Goal: Task Accomplishment & Management: Use online tool/utility

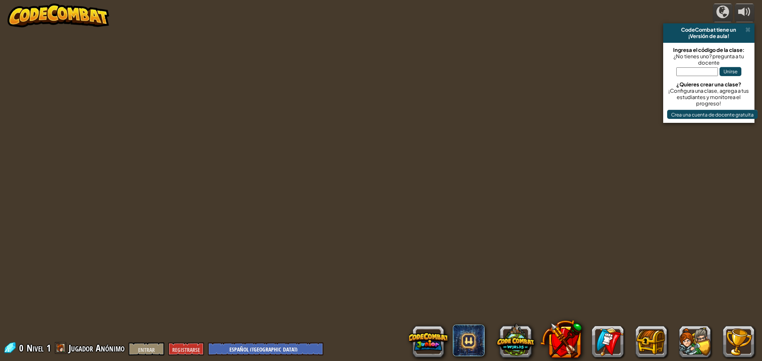
select select "es-419"
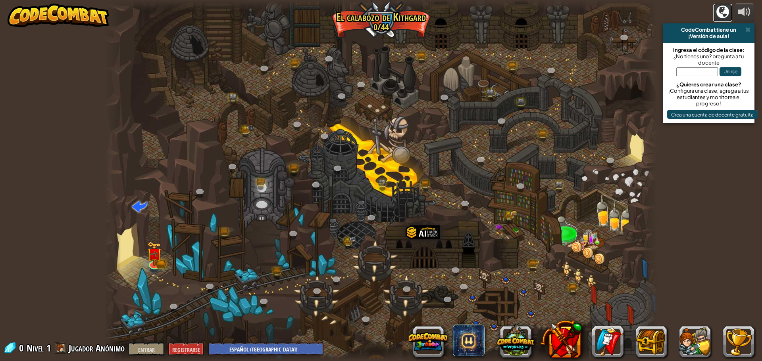
click at [717, 11] on div at bounding box center [722, 12] width 13 height 13
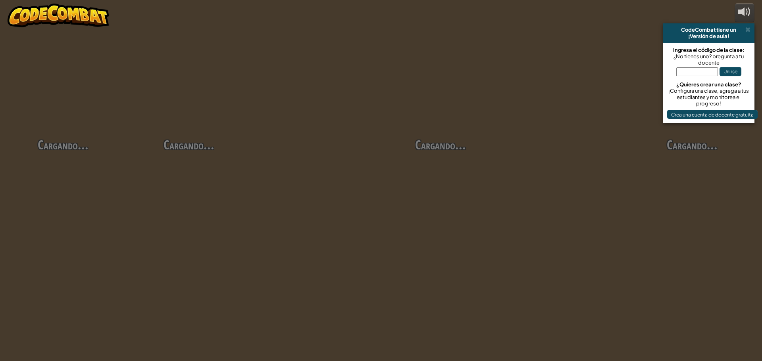
select select "es-419"
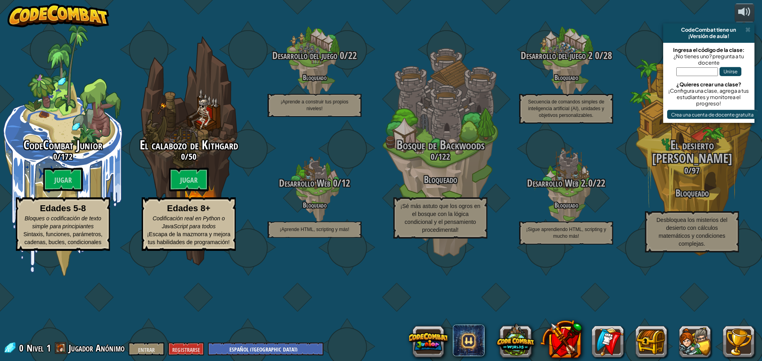
select select "es-419"
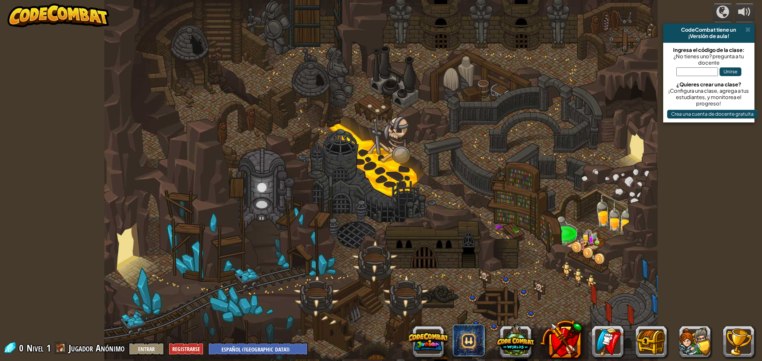
select select "es-419"
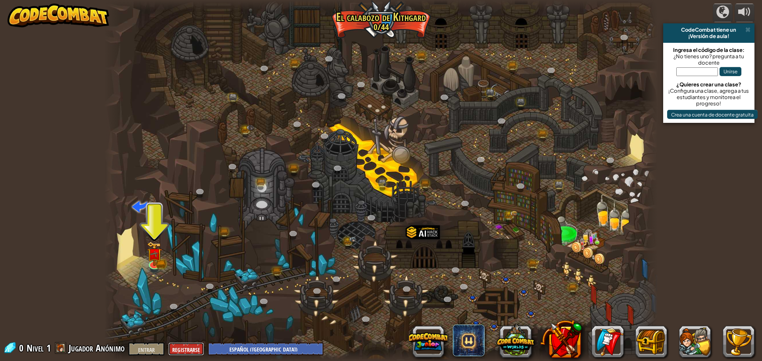
click at [181, 351] on font "Registrarse" at bounding box center [186, 350] width 28 height 8
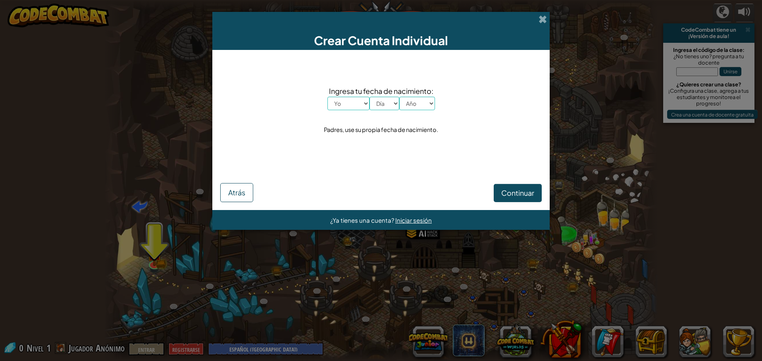
click at [355, 108] on select "Yo Enero Febrero Marzo Abril Mayonesa Junio Julio Agosto Septiembre Octubre Nov…" at bounding box center [348, 103] width 42 height 13
click at [538, 21] on span at bounding box center [542, 19] width 8 height 8
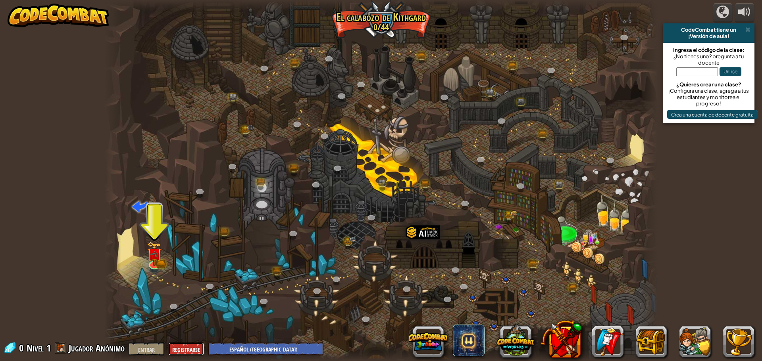
click at [185, 350] on font "Registrarse" at bounding box center [186, 350] width 28 height 8
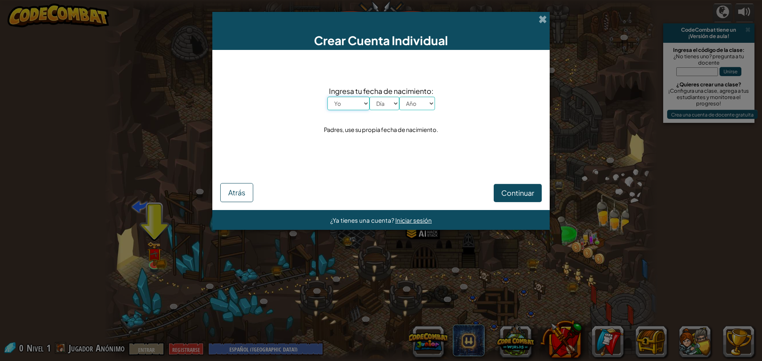
click at [365, 104] on select "Yo Enero Febrero Marzo Abril Mayonesa Junio Julio Agosto Septiembre Octubre Nov…" at bounding box center [348, 103] width 42 height 13
select select "10"
click at [327, 97] on select "Yo Enero Febrero Marzo Abril Mayonesa Junio Julio Agosto Septiembre Octubre Nov…" at bounding box center [348, 103] width 42 height 13
click at [380, 108] on select "Día 1 2 3 4 5 6 7 8 9 10 11 12 13 14 15 16 17 18 19 20 21 22 23 24 25 26 27 28 …" at bounding box center [384, 103] width 30 height 13
select select "30"
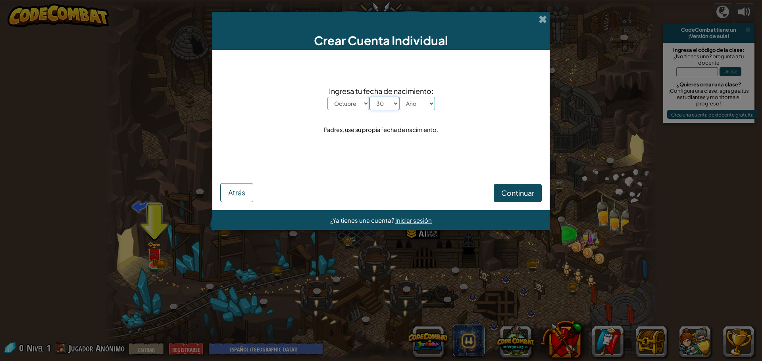
click at [369, 97] on select "Día 1 2 3 4 5 6 7 8 9 10 11 12 13 14 15 16 17 18 19 20 21 22 23 24 25 26 27 28 …" at bounding box center [384, 103] width 30 height 13
click at [416, 106] on select "Año 2025 2024 2023 2022 2021 2020 2019 2018 2017 2016 2015 2014 2013 2012 2011 …" at bounding box center [417, 103] width 36 height 13
select select "2009"
click at [399, 97] on select "Año 2025 2024 2023 2022 2021 2020 2019 2018 2017 2016 2015 2014 2013 2012 2011 …" at bounding box center [417, 103] width 36 height 13
click at [506, 194] on font "Continuar" at bounding box center [517, 192] width 33 height 9
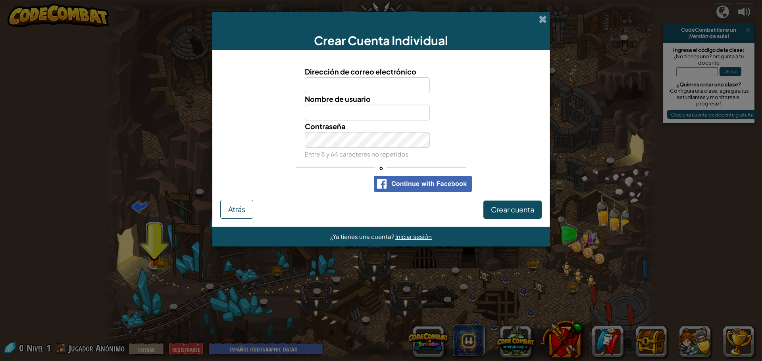
click at [389, 81] on input "Dirección de correo electrónico" at bounding box center [367, 85] width 125 height 16
type input "alonso.sxp@gmail.com"
click at [369, 112] on input "Nombre de usuario" at bounding box center [367, 113] width 125 height 16
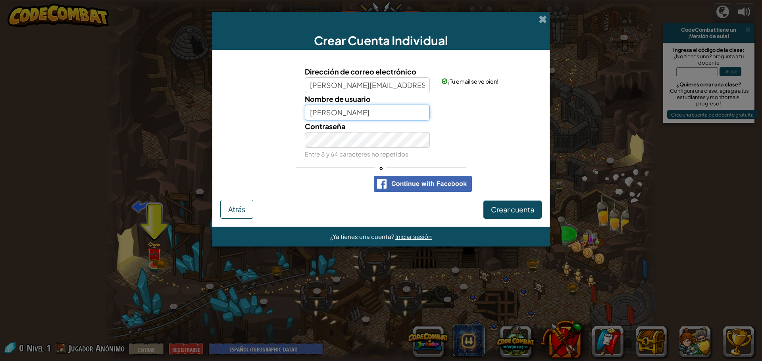
type input "[PERSON_NAME]"
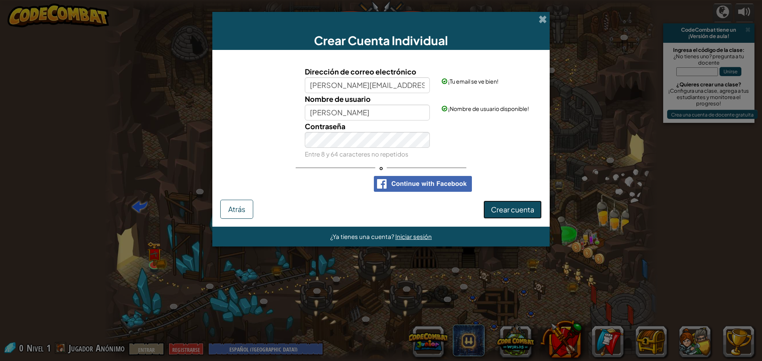
click at [506, 211] on font "Crear cuenta" at bounding box center [512, 209] width 43 height 9
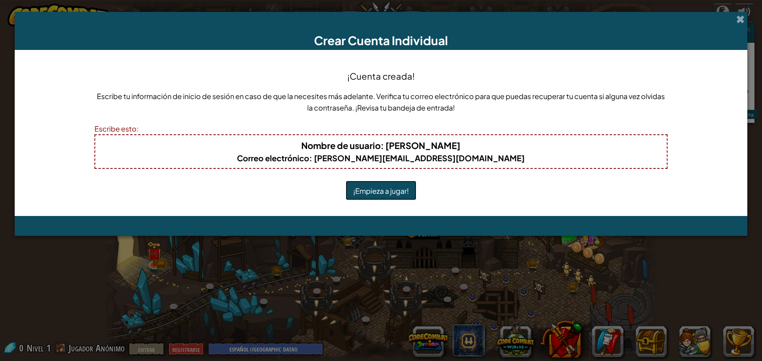
click at [379, 188] on font "¡Empieza a jugar!" at bounding box center [381, 190] width 56 height 9
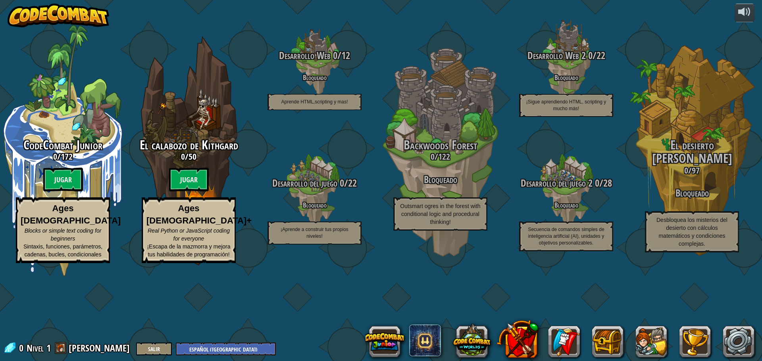
select select "es-419"
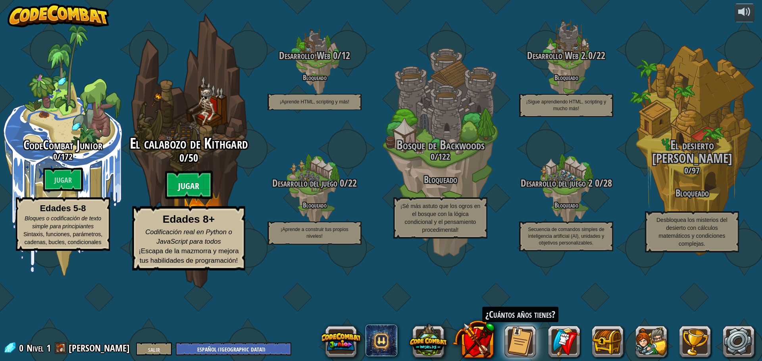
click at [192, 192] on font "Jugar" at bounding box center [188, 187] width 21 height 12
select select "es-419"
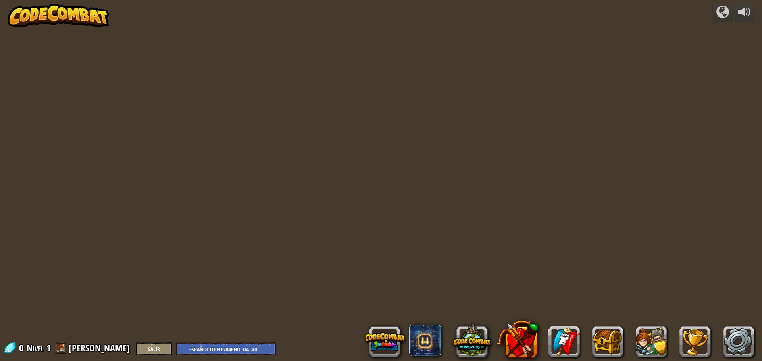
select select "es-419"
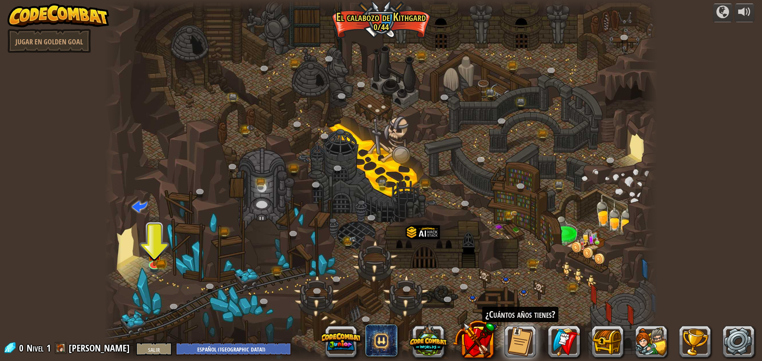
drag, startPoint x: 192, startPoint y: 220, endPoint x: 379, endPoint y: 170, distance: 193.8
click at [379, 170] on div at bounding box center [380, 180] width 553 height 361
click at [156, 266] on link at bounding box center [154, 263] width 16 height 16
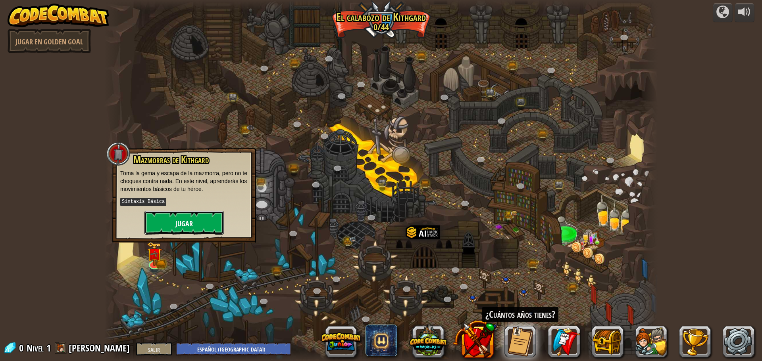
click at [196, 211] on button "Jugar" at bounding box center [183, 223] width 79 height 24
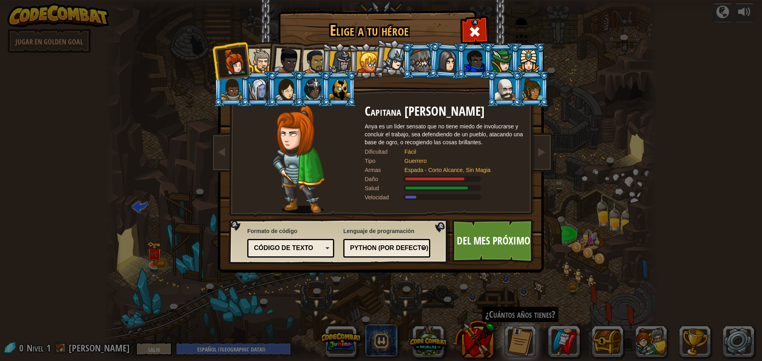
click at [286, 62] on div at bounding box center [287, 61] width 26 height 26
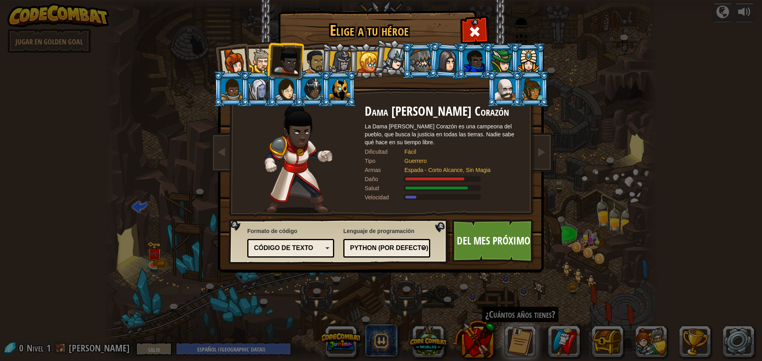
click at [266, 63] on div at bounding box center [260, 61] width 24 height 24
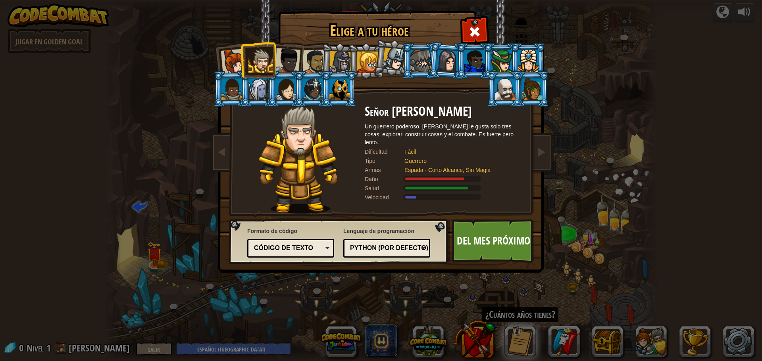
click at [499, 64] on div at bounding box center [501, 60] width 21 height 21
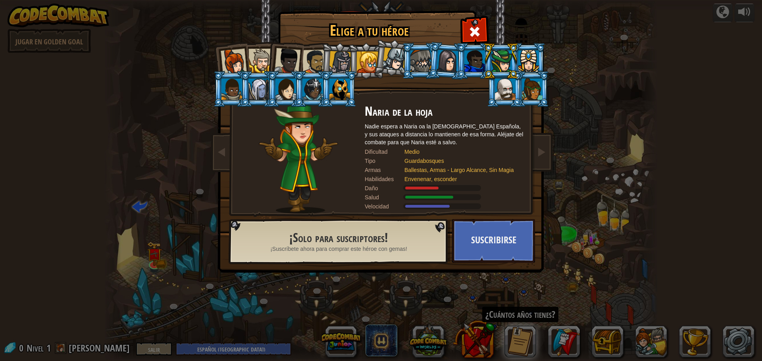
click at [511, 89] on div at bounding box center [505, 89] width 21 height 21
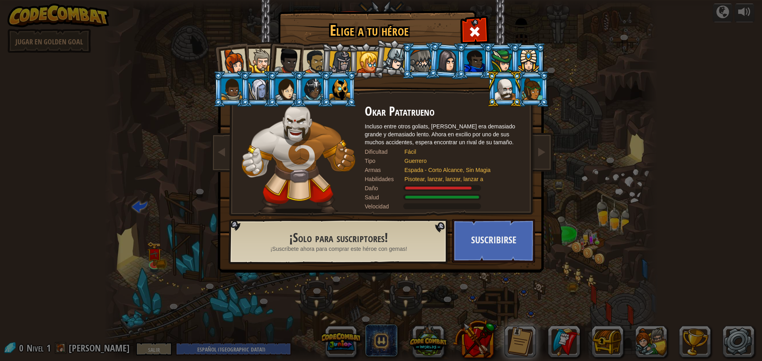
click at [344, 88] on div at bounding box center [339, 89] width 21 height 21
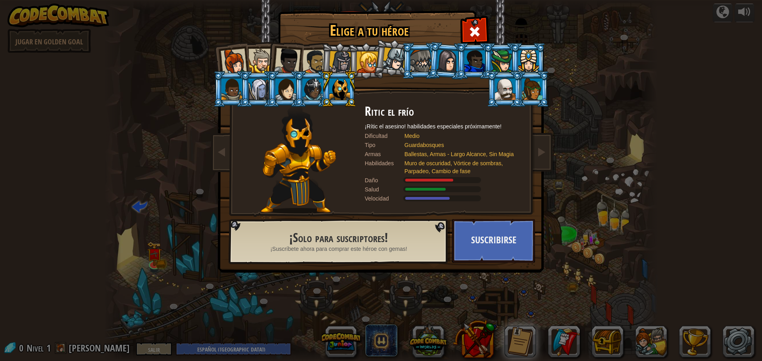
click at [503, 60] on div at bounding box center [501, 60] width 21 height 21
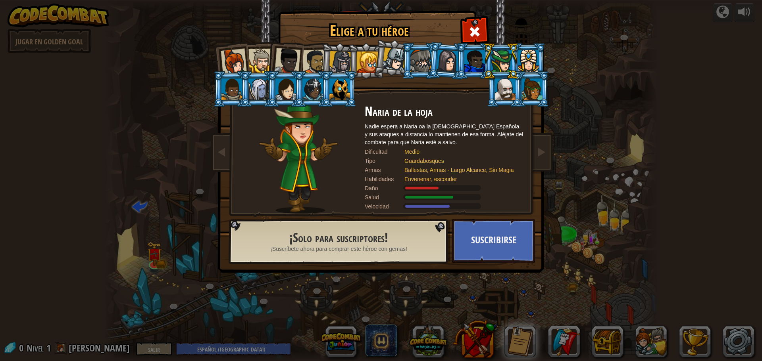
click at [423, 67] on div at bounding box center [420, 60] width 21 height 21
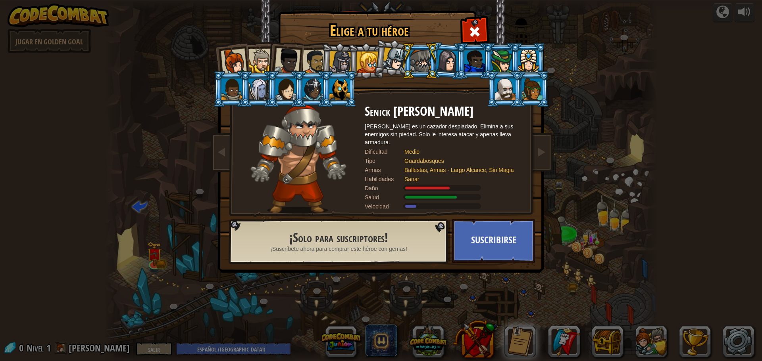
click at [306, 60] on div at bounding box center [314, 62] width 25 height 25
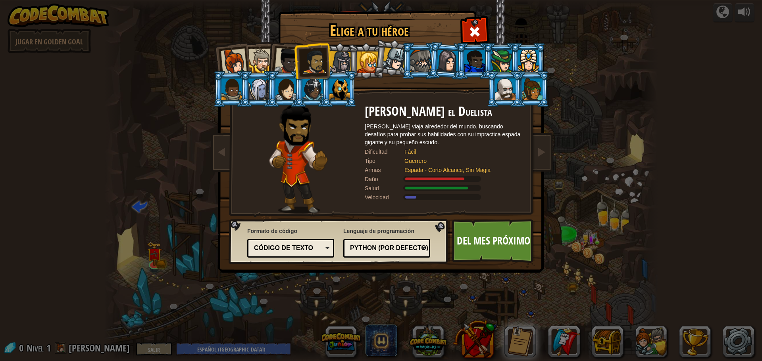
click at [261, 94] on div at bounding box center [258, 89] width 21 height 21
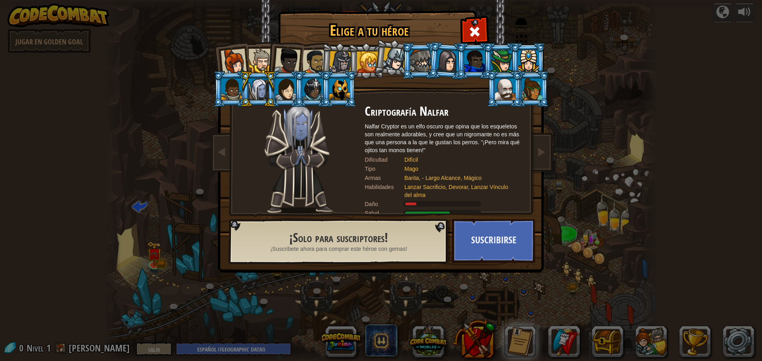
click at [265, 92] on div at bounding box center [258, 89] width 21 height 21
click at [281, 90] on div at bounding box center [285, 89] width 21 height 21
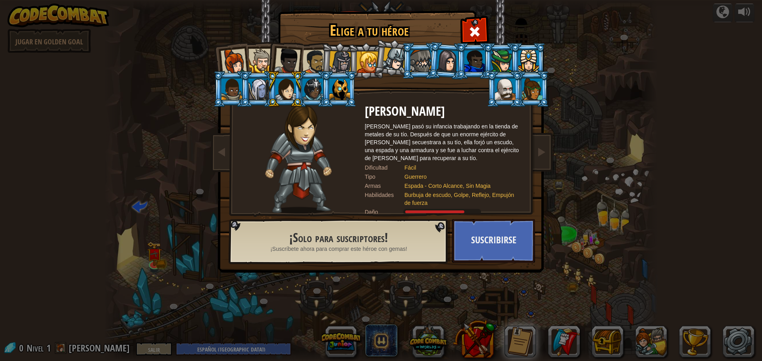
click at [308, 89] on div at bounding box center [312, 89] width 21 height 21
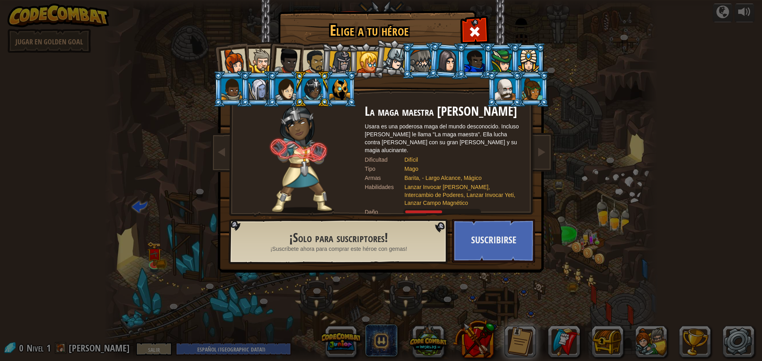
click at [265, 61] on div at bounding box center [260, 61] width 24 height 24
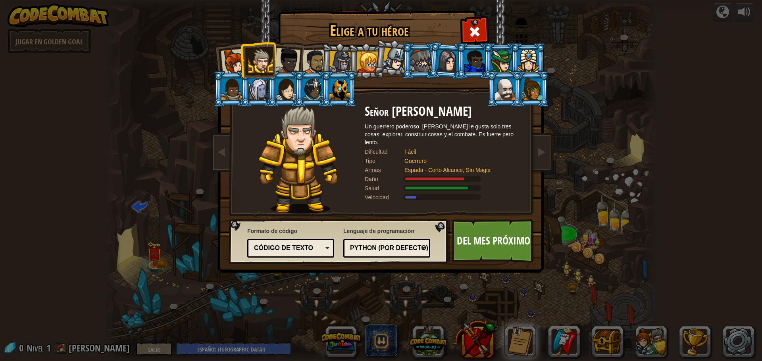
click at [525, 66] on div at bounding box center [528, 60] width 21 height 21
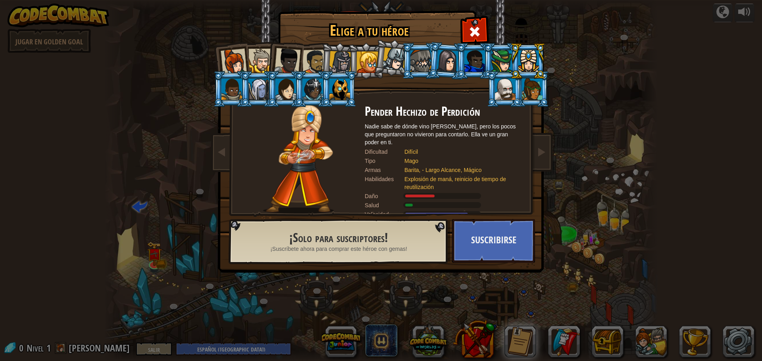
click at [507, 61] on div at bounding box center [501, 60] width 21 height 21
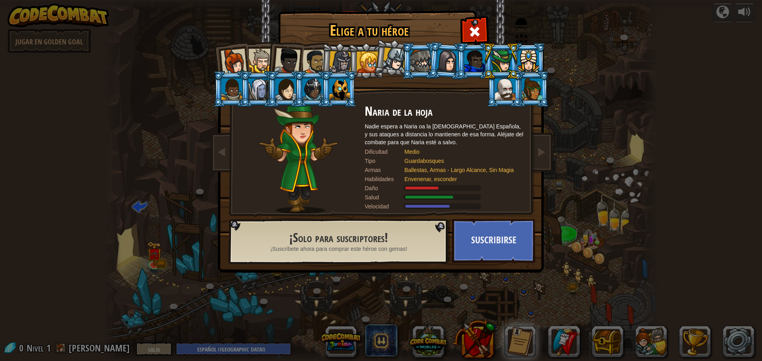
click at [405, 66] on li at bounding box center [420, 61] width 36 height 36
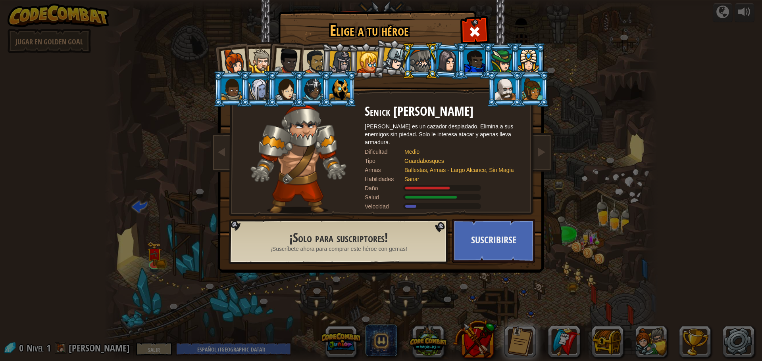
click at [392, 51] on div at bounding box center [394, 59] width 23 height 23
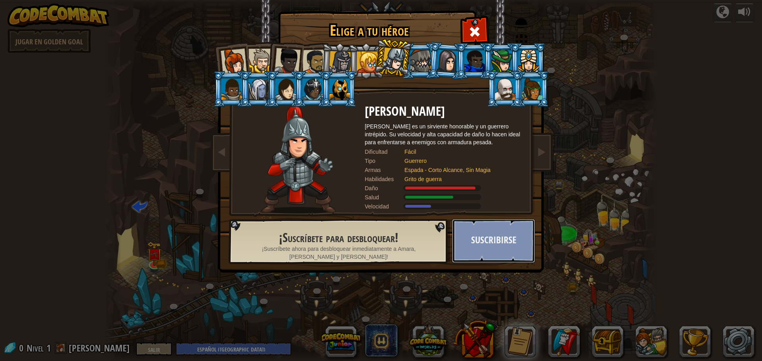
click at [490, 231] on button "Suscribirse" at bounding box center [493, 241] width 83 height 44
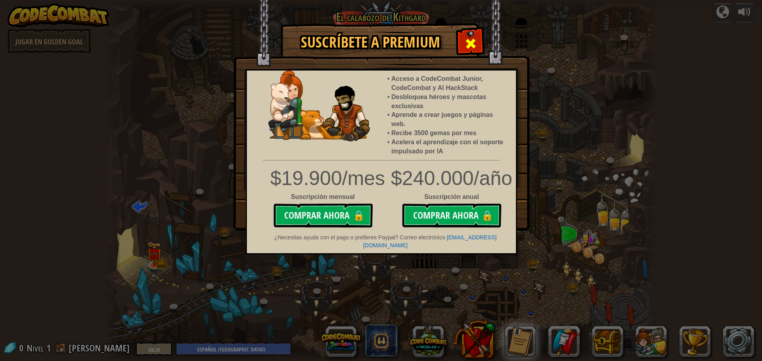
click at [472, 42] on span at bounding box center [470, 43] width 13 height 13
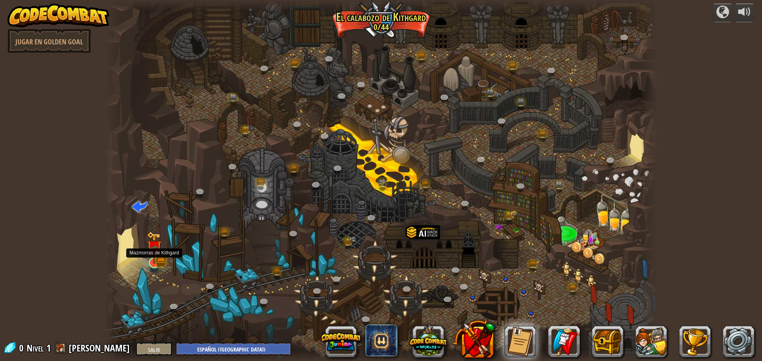
click at [153, 257] on img at bounding box center [154, 248] width 15 height 33
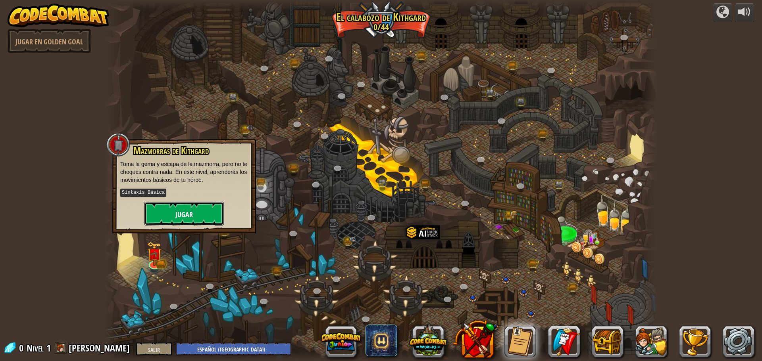
click at [180, 215] on font "Jugar" at bounding box center [183, 215] width 17 height 10
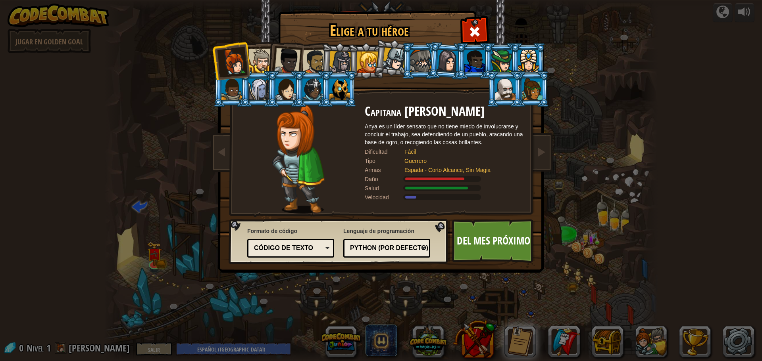
click at [241, 59] on div at bounding box center [234, 62] width 26 height 26
click at [263, 55] on div at bounding box center [260, 61] width 24 height 24
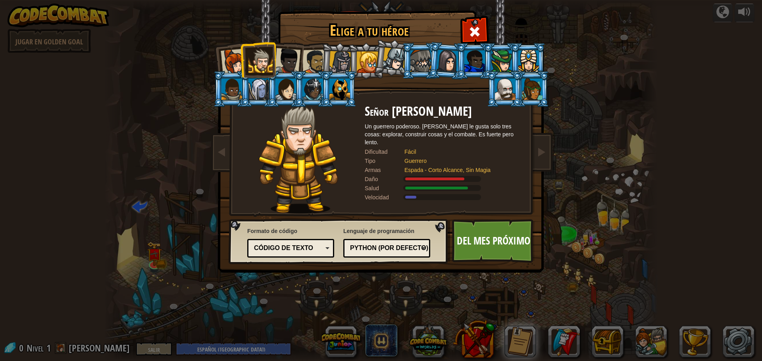
click at [292, 60] on div at bounding box center [287, 61] width 26 height 26
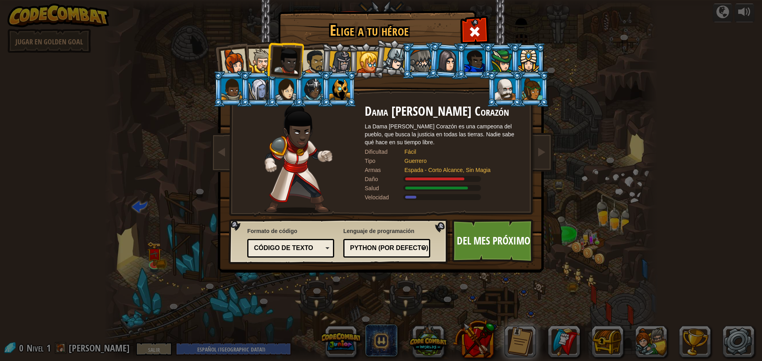
click at [351, 60] on li at bounding box center [366, 61] width 36 height 36
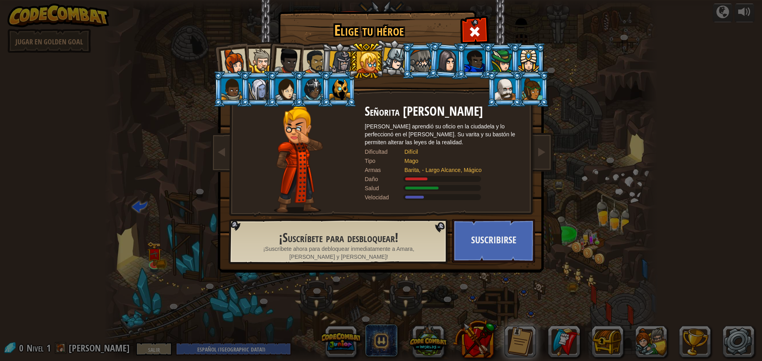
click at [398, 61] on div at bounding box center [394, 59] width 23 height 23
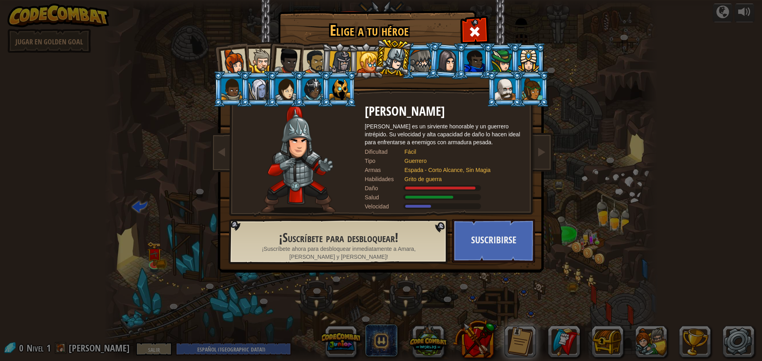
click at [311, 63] on div at bounding box center [314, 62] width 25 height 25
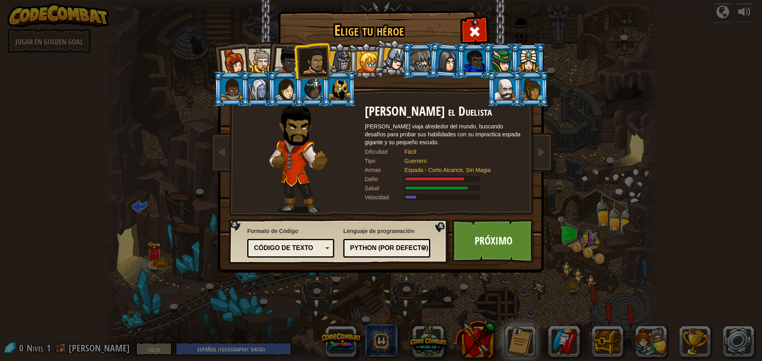
click at [317, 61] on div at bounding box center [314, 62] width 25 height 25
click at [276, 58] on div at bounding box center [287, 61] width 26 height 26
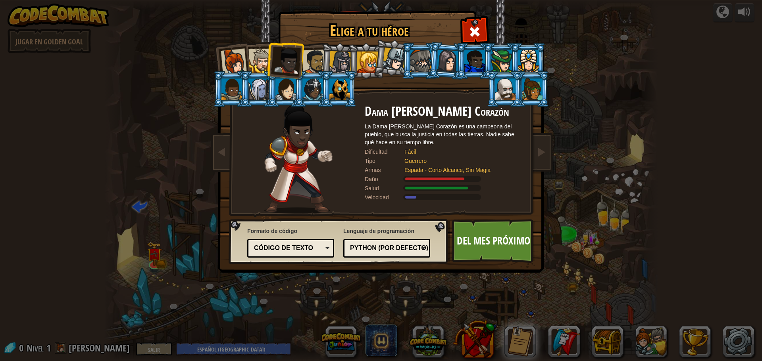
click at [253, 64] on div at bounding box center [260, 61] width 24 height 24
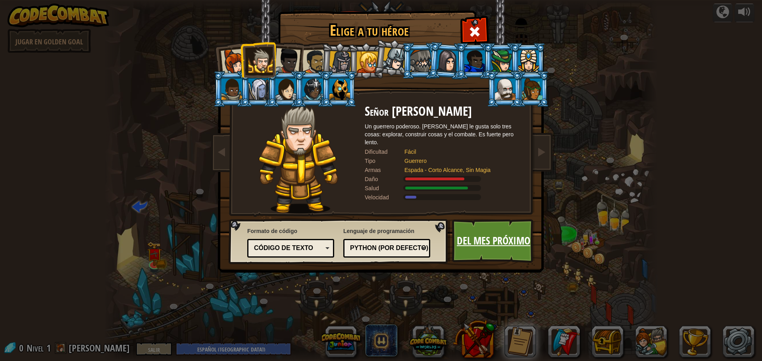
click at [511, 229] on link "Del mes próximo" at bounding box center [493, 241] width 83 height 44
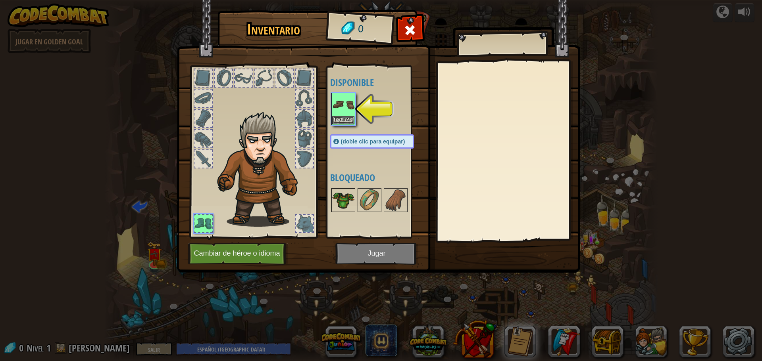
click at [353, 211] on img at bounding box center [343, 200] width 22 height 22
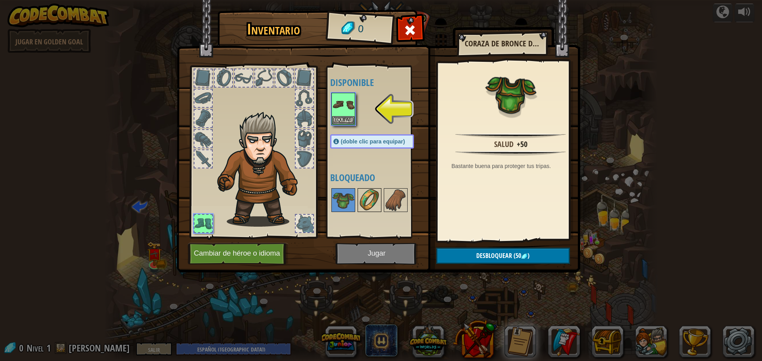
click at [363, 211] on img at bounding box center [369, 200] width 22 height 22
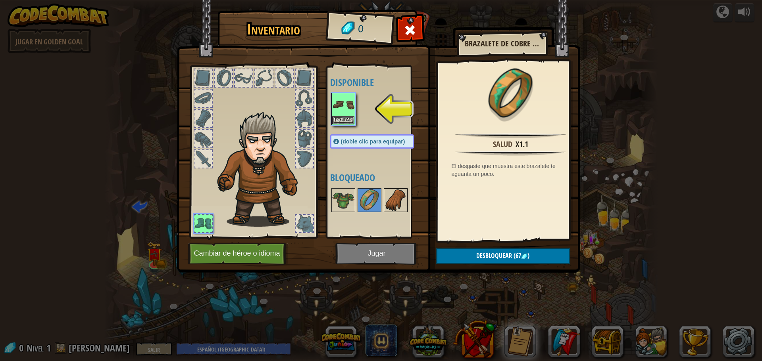
click at [386, 208] on img at bounding box center [395, 200] width 22 height 22
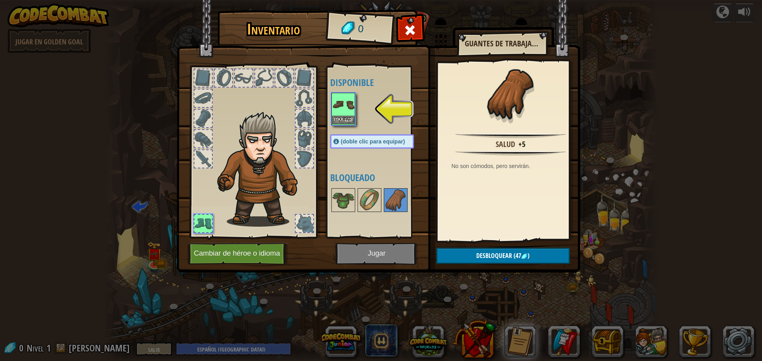
click at [341, 102] on img at bounding box center [343, 105] width 22 height 22
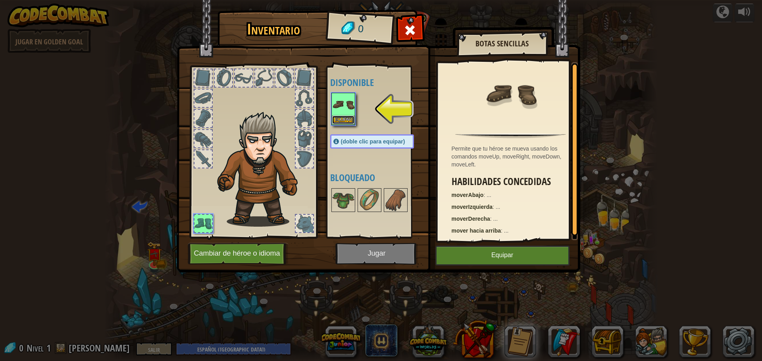
click at [344, 119] on font "Equipar" at bounding box center [343, 119] width 17 height 5
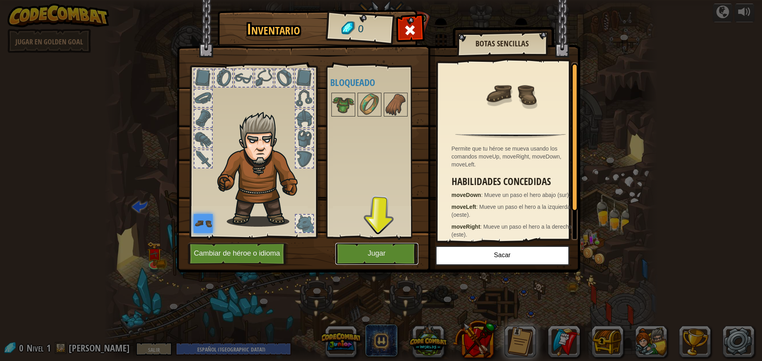
click at [379, 260] on button "Jugar" at bounding box center [376, 254] width 83 height 22
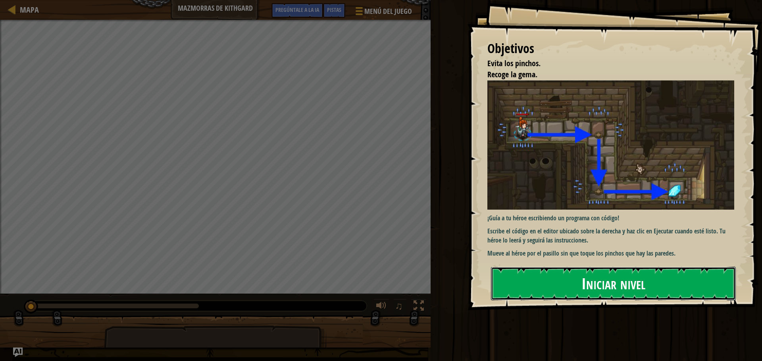
click at [591, 282] on font "Iniciar nivel" at bounding box center [613, 283] width 64 height 21
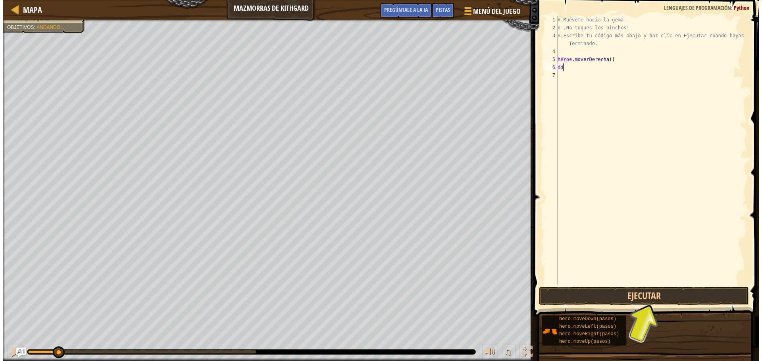
scroll to position [4, 0]
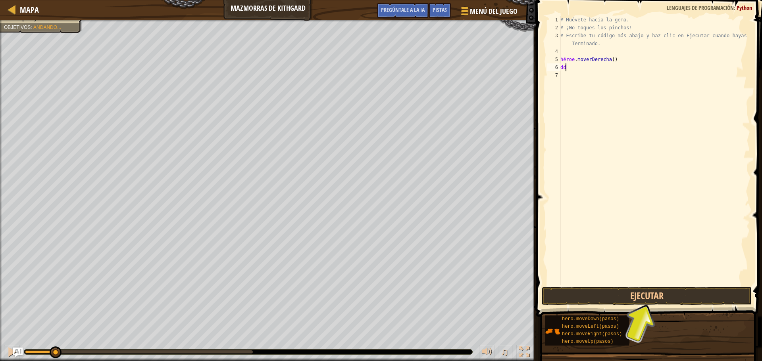
type textarea "d"
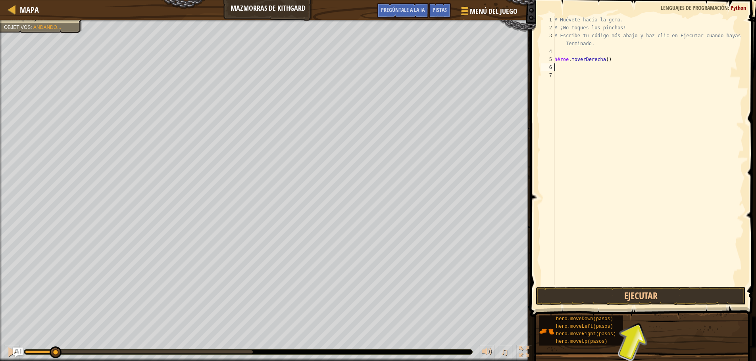
click at [636, 251] on div "# Muévete hacia la gema. # ¡No toques los pinchos! # Escribe tu código más abaj…" at bounding box center [648, 159] width 191 height 286
click at [634, 295] on button "Ejecutar" at bounding box center [641, 296] width 210 height 18
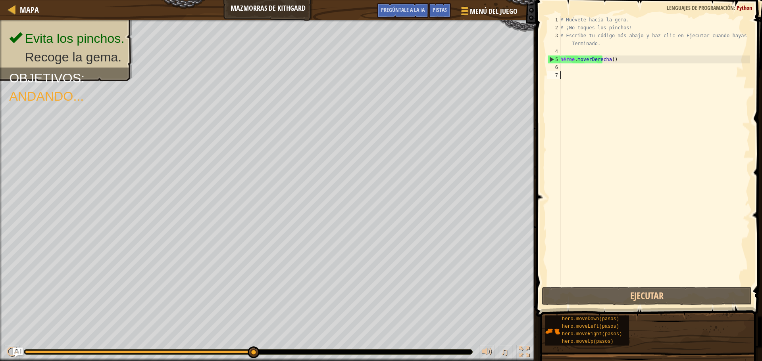
click at [608, 59] on div "# Muévete hacia la gema. # ¡No toques los pinchos! # Escribe tu código más abaj…" at bounding box center [654, 159] width 191 height 286
type textarea "hero.moveRight()"
click at [613, 60] on div "# Muévete hacia la gema. # ¡No toques los pinchos! # Escribe tu código más abaj…" at bounding box center [654, 159] width 191 height 286
click at [551, 70] on div "6" at bounding box center [553, 67] width 13 height 8
click at [557, 67] on font "6" at bounding box center [556, 68] width 3 height 6
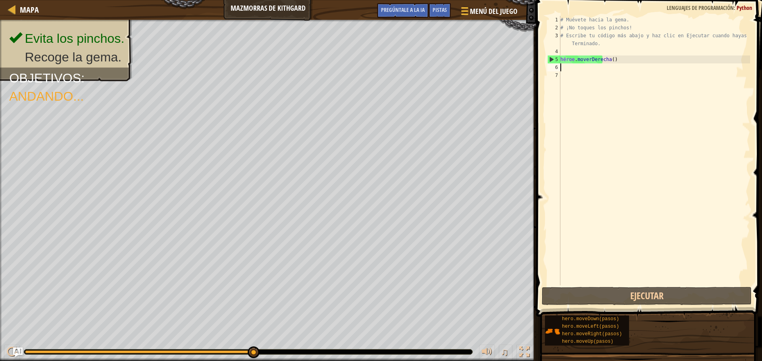
click at [611, 61] on div "# Muévete hacia la gema. # ¡No toques los pinchos! # Escribe tu código más abaj…" at bounding box center [654, 159] width 191 height 286
type textarea "hero.moveRight()"
click at [613, 61] on div "# Muévete hacia la gema. # ¡No toques los pinchos! # Escribe tu código más abaj…" at bounding box center [654, 159] width 191 height 286
click at [580, 65] on div "# Muévete hacia la gema. # ¡No toques los pinchos! # Escribe tu código más abaj…" at bounding box center [654, 159] width 191 height 286
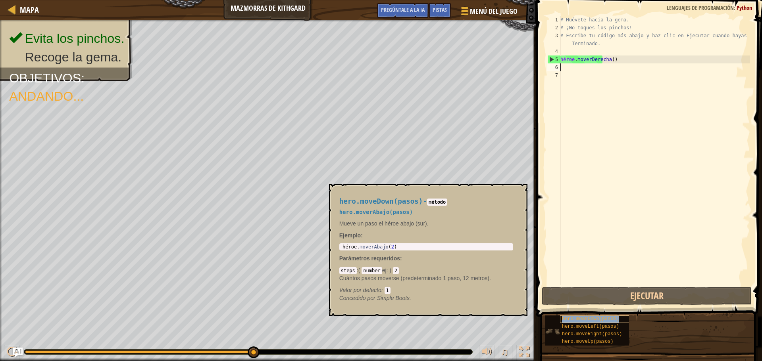
click at [610, 321] on font "hero.moveDown(pasos)" at bounding box center [590, 320] width 57 height 6
click at [644, 240] on div "# Muévete hacia la gema. # ¡No toques los pinchos! # Escribe tu código más abaj…" at bounding box center [654, 159] width 191 height 286
drag, startPoint x: 570, startPoint y: 61, endPoint x: 570, endPoint y: 69, distance: 8.7
click at [569, 61] on div "# Muévete hacia la gema. # ¡No toques los pinchos! # Escribe tu código más abaj…" at bounding box center [654, 159] width 191 height 286
type textarea "hero.moveRight()"
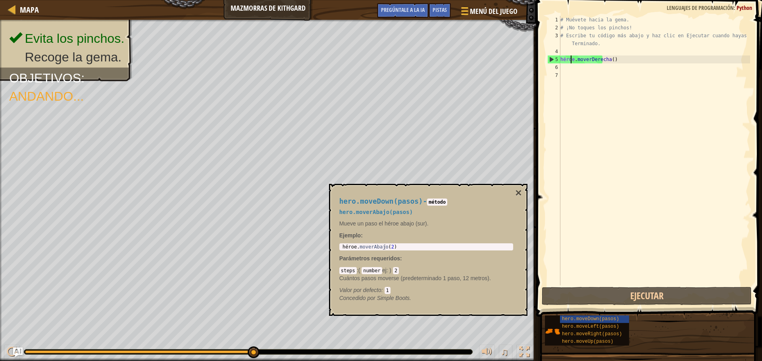
click at [571, 66] on div "# Muévete hacia la gema. # ¡No toques los pinchos! # Escribe tu código más abaj…" at bounding box center [654, 159] width 191 height 286
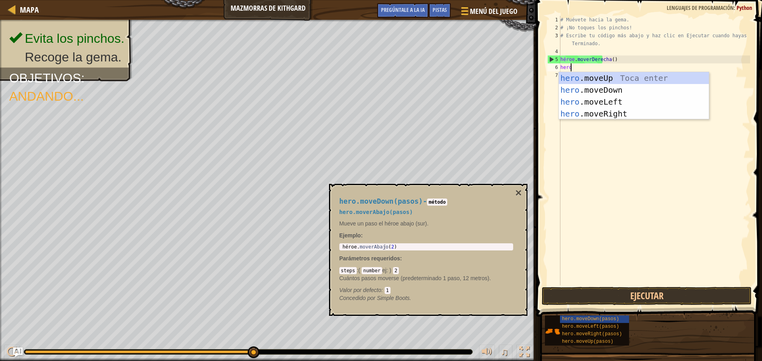
scroll to position [4, 0]
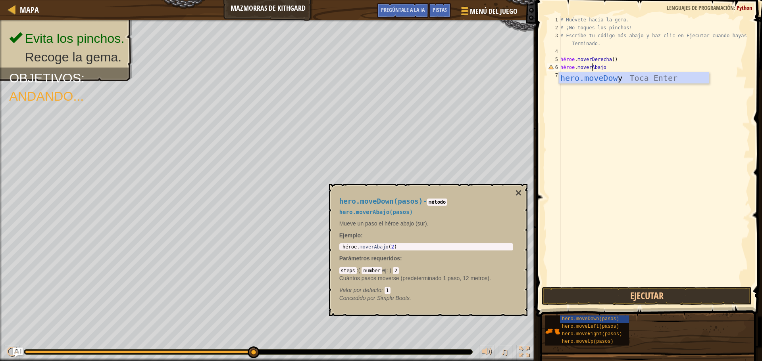
type textarea "hero.moveDows"
click at [617, 70] on div "# Muévete hacia la gema. # ¡No toques los pinchos! # Escribe tu código más abaj…" at bounding box center [654, 159] width 191 height 286
click at [610, 68] on div "# Muévete hacia la gema. # ¡No toques los pinchos! # Escribe tu código más abaj…" at bounding box center [654, 159] width 191 height 286
type textarea "hero.moveDow"
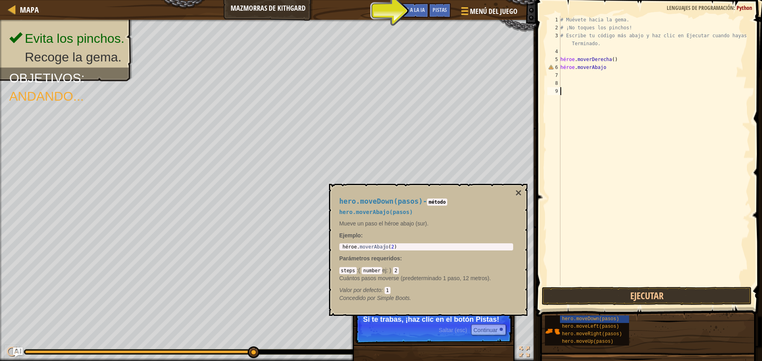
click at [584, 101] on div "# Muévete hacia la gema. # ¡No toques los pinchos! # Escribe tu código más abaj…" at bounding box center [654, 159] width 191 height 286
click at [609, 68] on div "# Muévete hacia la gema. # ¡No toques los pinchos! # Escribe tu código más abaj…" at bounding box center [654, 159] width 191 height 286
click at [611, 70] on div "# Muévete hacia la gema. # ¡No toques los pinchos! # Escribe tu código más abaj…" at bounding box center [654, 159] width 191 height 286
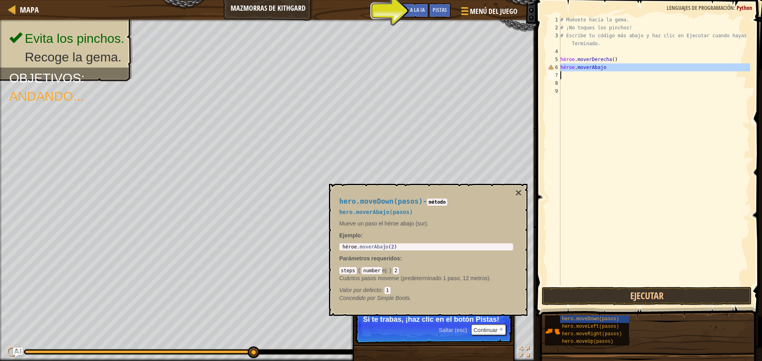
type textarea "hero.moveDow"
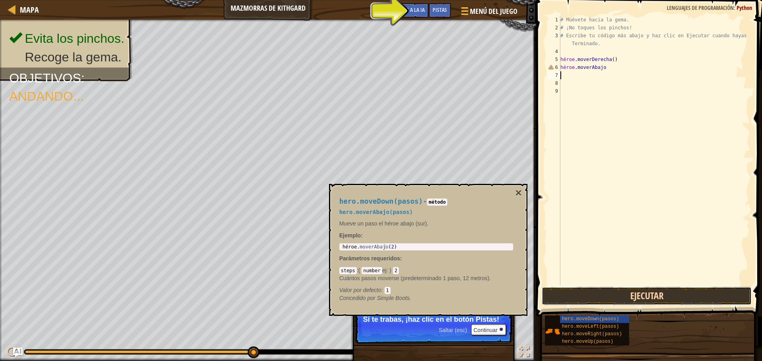
click at [644, 303] on button "Ejecutar" at bounding box center [647, 296] width 210 height 18
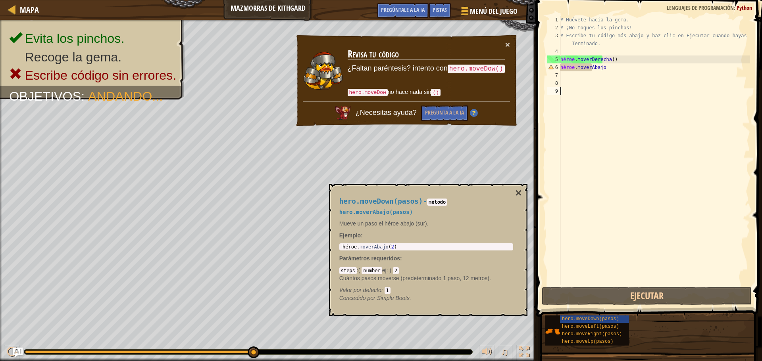
click at [607, 105] on div "# Muévete hacia la gema. # ¡No toques los pinchos! # Escribe tu código más abaj…" at bounding box center [654, 159] width 191 height 286
click at [616, 69] on div "# Muévete hacia la gema. # ¡No toques los pinchos! # Escribe tu código más abaj…" at bounding box center [654, 159] width 191 height 286
type textarea "hero.moveDow"
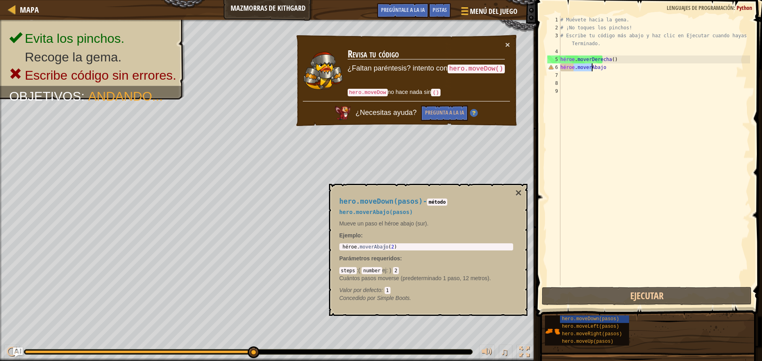
click at [616, 69] on div "# Muévete hacia la gema. # ¡No toques los pinchos! # Escribe tu código más abaj…" at bounding box center [654, 159] width 191 height 286
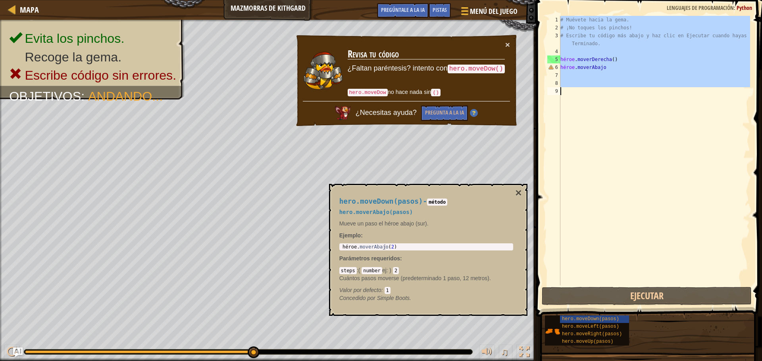
click at [616, 69] on div "# Muévete hacia la gema. # ¡No toques los pinchos! # Escribe tu código más abaj…" at bounding box center [654, 151] width 191 height 270
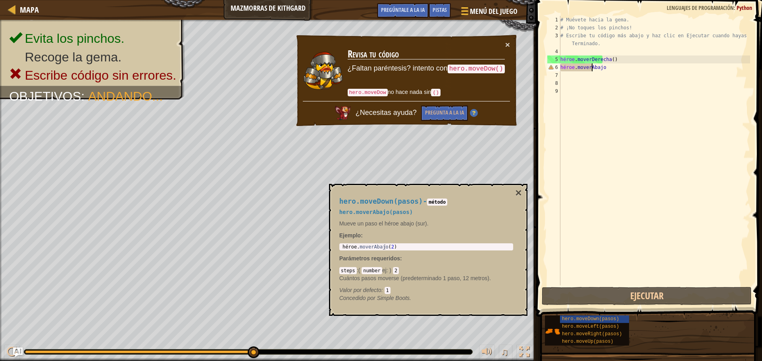
click at [616, 69] on div "# Muévete hacia la gema. # ¡No toques los pinchos! # Escribe tu código más abaj…" at bounding box center [654, 159] width 191 height 286
type textarea "hero.moveDow"
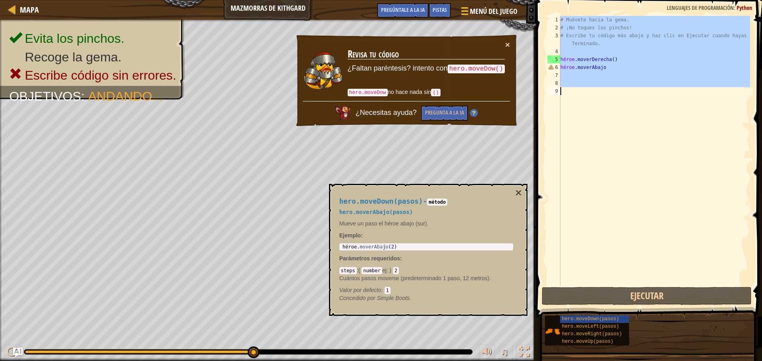
click at [616, 69] on div "# Muévete hacia la gema. # ¡No toques los pinchos! # Escribe tu código más abaj…" at bounding box center [654, 159] width 191 height 286
click at [612, 104] on div "# Muévete hacia la gema. # ¡No toques los pinchos! # Escribe tu código más abaj…" at bounding box center [654, 151] width 191 height 270
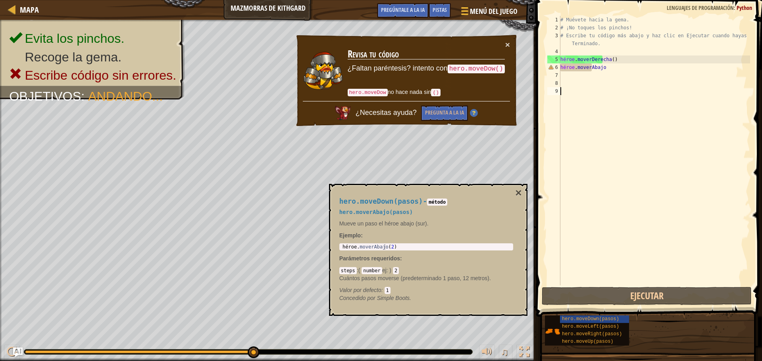
click at [616, 67] on div "# Muévete hacia la gema. # ¡No toques los pinchos! # Escribe tu código más abaj…" at bounding box center [654, 159] width 191 height 286
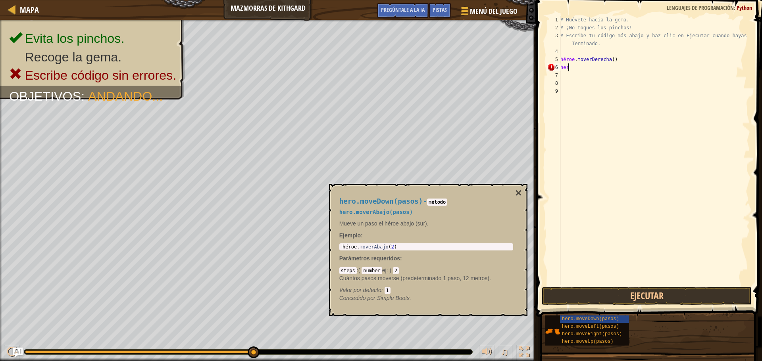
type textarea "h"
click at [602, 146] on div "# Muévete hacia la gema. # ¡No toques los pinchos! # Escribe tu código más abaj…" at bounding box center [654, 159] width 191 height 286
click at [562, 66] on div "# Muévete hacia la gema. # ¡No toques los pinchos! # Escribe tu código más abaj…" at bounding box center [654, 159] width 191 height 286
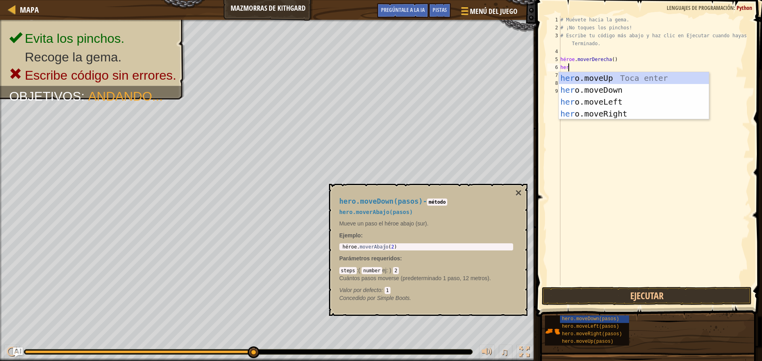
type textarea "hero"
click at [609, 89] on div "héroe .moveUp Toca enter héroe .moveDown Toca Enter héroe .moveLeft [PERSON_NAM…" at bounding box center [634, 107] width 150 height 71
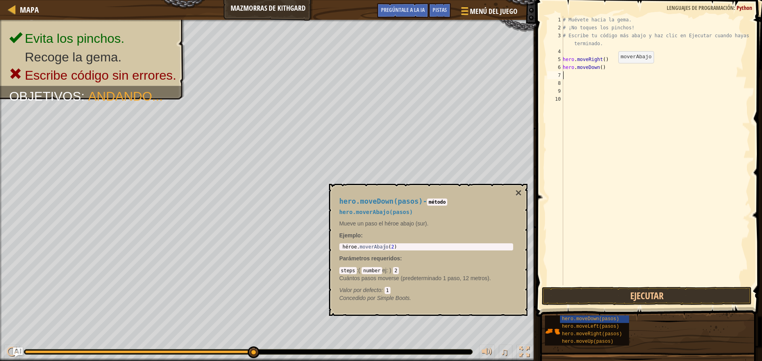
scroll to position [4, 0]
click at [621, 293] on button "Ejecutar" at bounding box center [647, 296] width 210 height 18
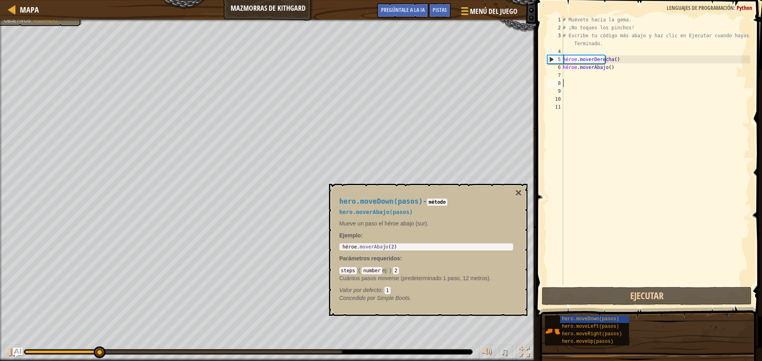
click at [559, 69] on font "6" at bounding box center [558, 68] width 3 height 6
type textarea "hero.moveDown()"
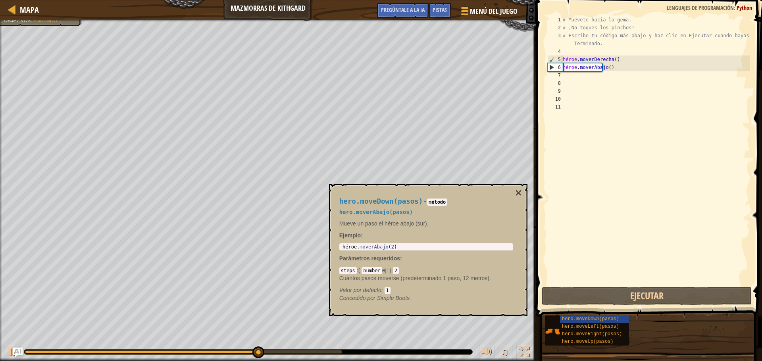
click at [564, 76] on div "# Muévete hacia la gema. # ¡No toques los pinchos! # Escribe tu código más abaj…" at bounding box center [655, 159] width 189 height 286
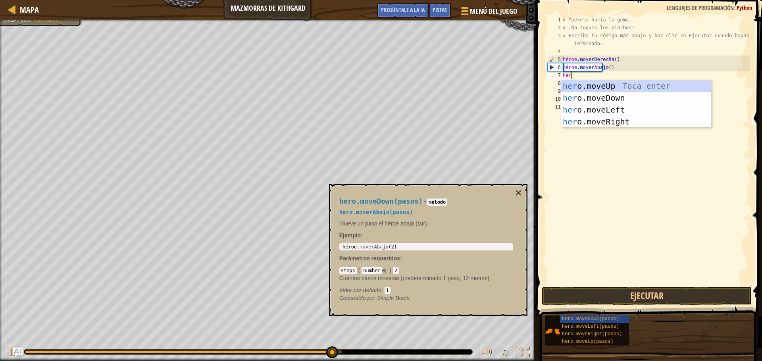
type textarea "hero"
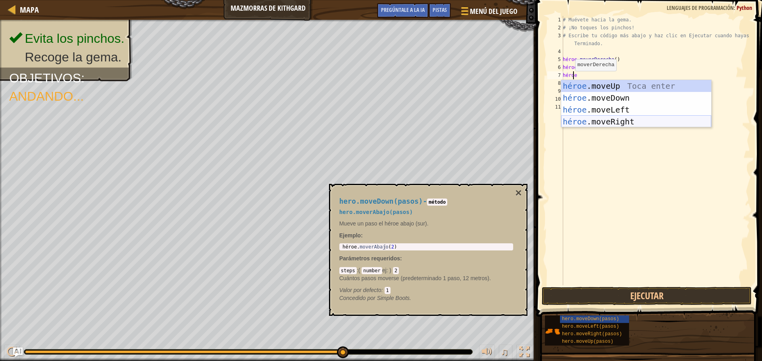
click at [608, 118] on div "héroe .moveUp Toca enter héroe .moveDown Toca Enter héroe .moveLeft [PERSON_NAM…" at bounding box center [636, 115] width 150 height 71
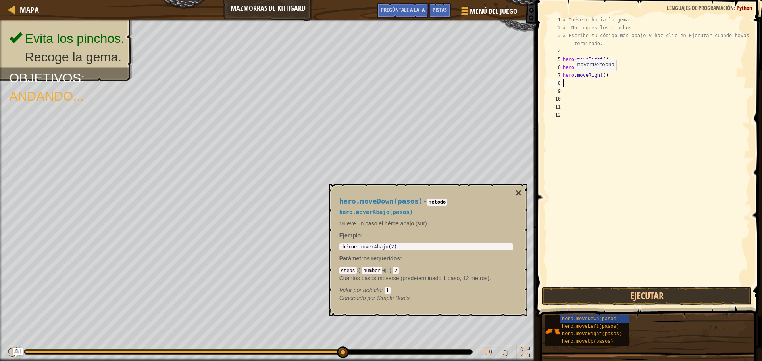
scroll to position [4, 0]
click at [621, 290] on button "Ejecutar" at bounding box center [647, 296] width 210 height 18
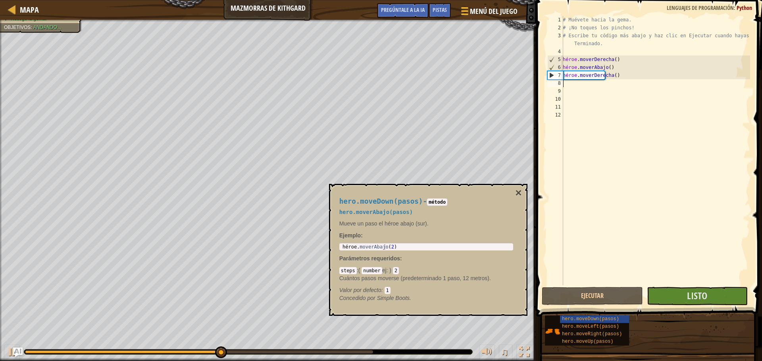
click at [514, 197] on div "hero.moveDown(pasos) - método hero.moverAbajo(pasos) Mueve un paso el héroe aba…" at bounding box center [426, 249] width 185 height 119
click at [518, 196] on font "×" at bounding box center [518, 193] width 6 height 12
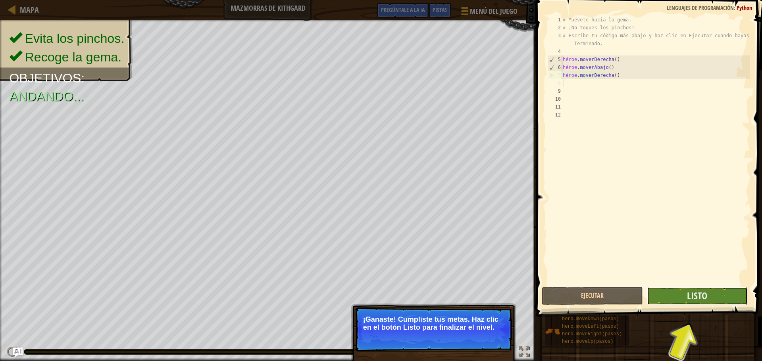
click at [678, 297] on button "Listo" at bounding box center [697, 296] width 101 height 18
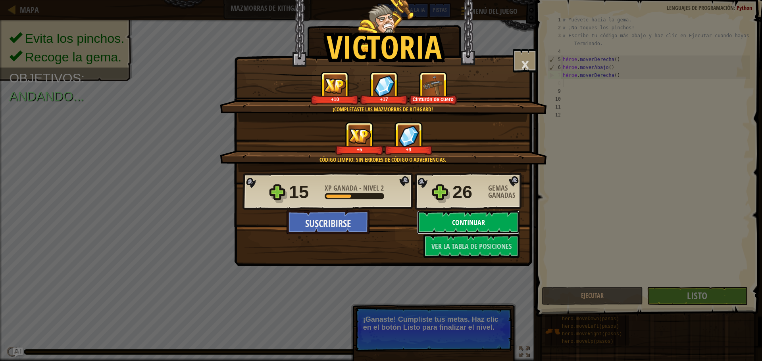
click at [485, 227] on button "Continuar" at bounding box center [468, 223] width 102 height 24
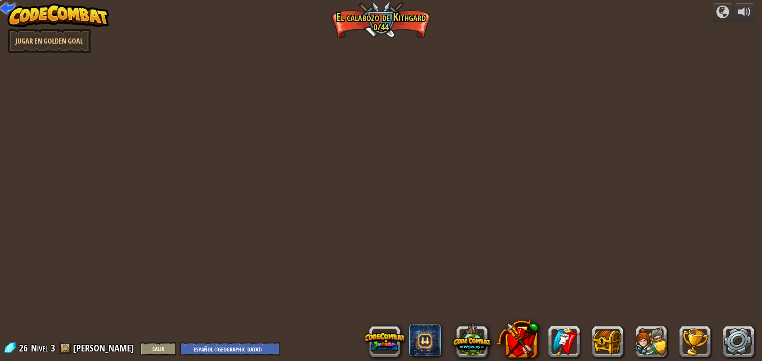
select select "es-419"
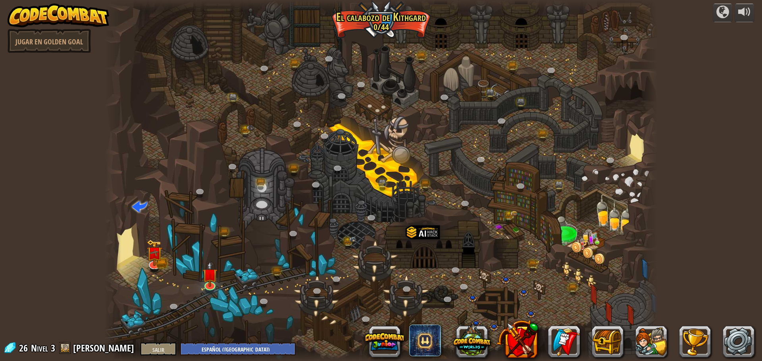
select select "es-419"
click at [215, 282] on img at bounding box center [209, 269] width 15 height 34
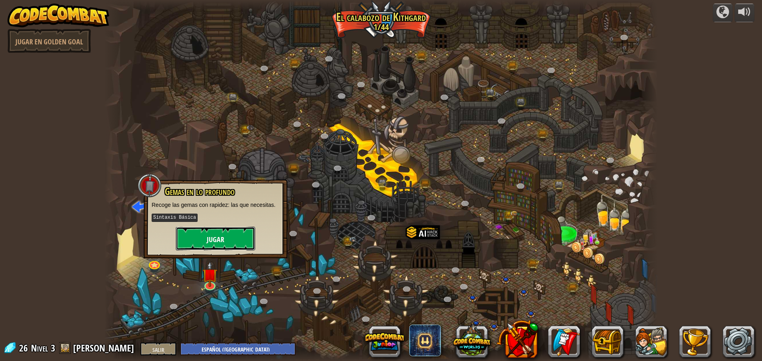
click at [229, 230] on button "Jugar" at bounding box center [215, 239] width 79 height 24
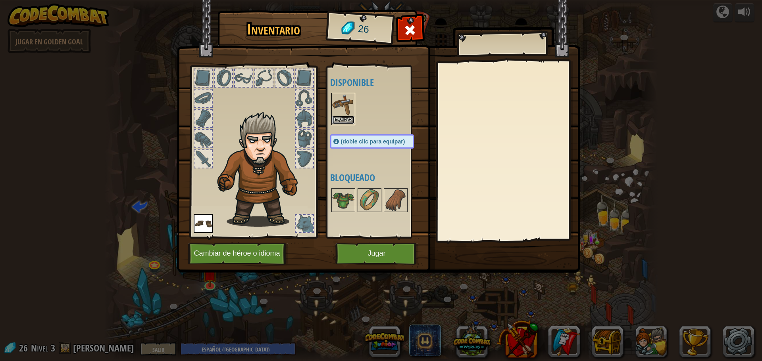
click at [338, 118] on font "Equipar" at bounding box center [343, 119] width 17 height 5
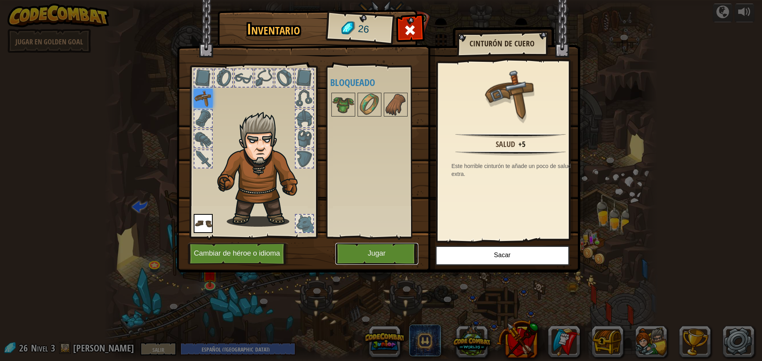
click at [396, 259] on button "Jugar" at bounding box center [376, 254] width 83 height 22
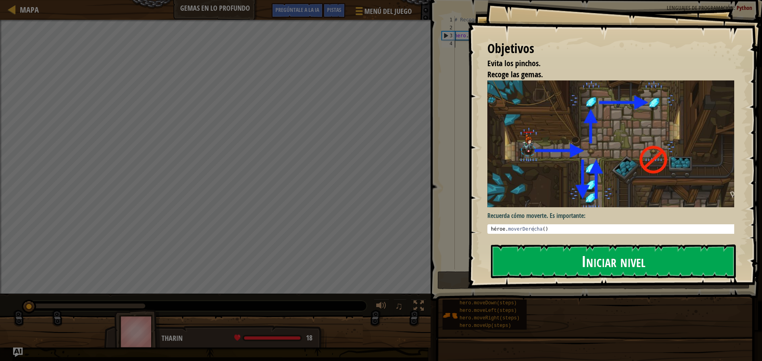
click at [611, 258] on font "Iniciar nivel" at bounding box center [613, 261] width 64 height 21
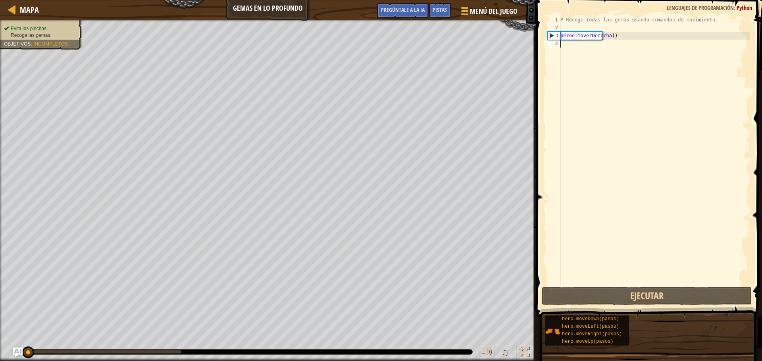
scroll to position [4, 0]
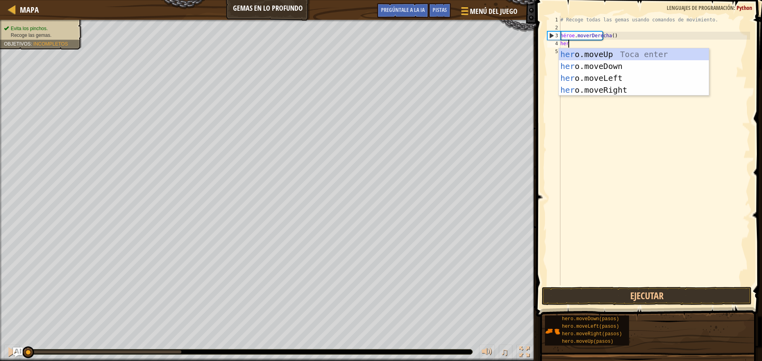
type textarea "hero"
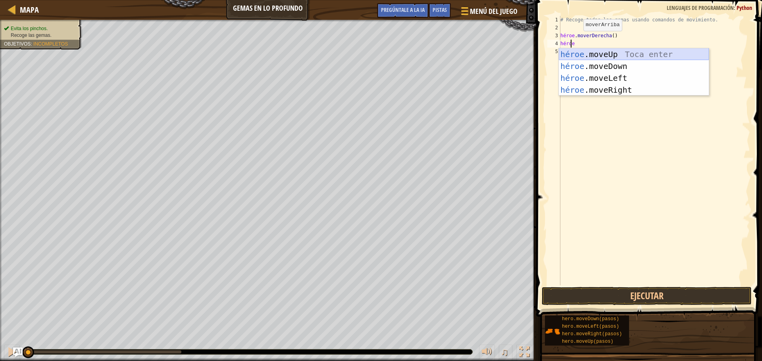
click at [573, 53] on div "héroe .moveUp Toca enter héroe .moveDown Toca Enter héroe .moveLeft [PERSON_NAM…" at bounding box center [634, 83] width 150 height 71
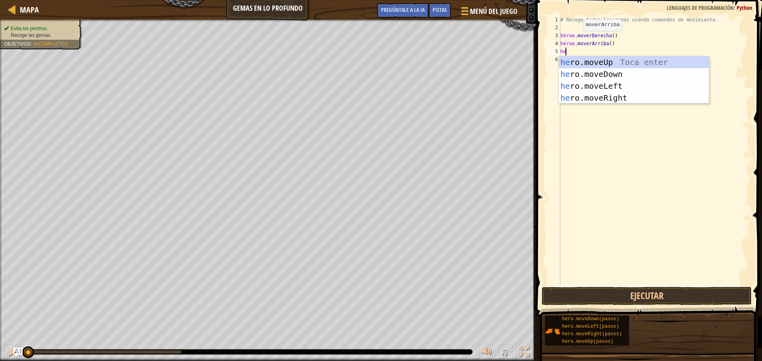
type textarea "her"
click at [592, 95] on div "su o.moveUp Toca entrar su o.moveDown Toca Enter su o.moveLeft Toca Enter su o.…" at bounding box center [634, 91] width 150 height 71
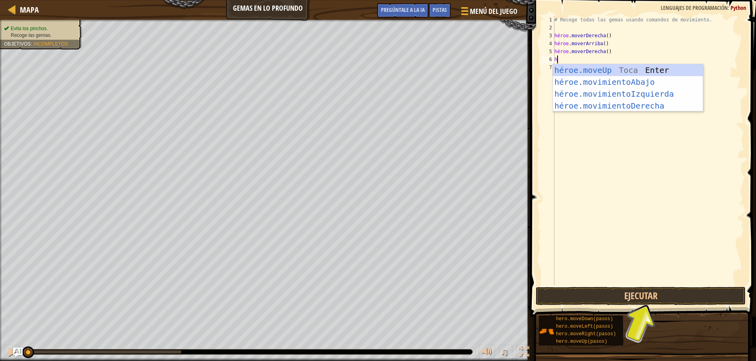
type textarea "her"
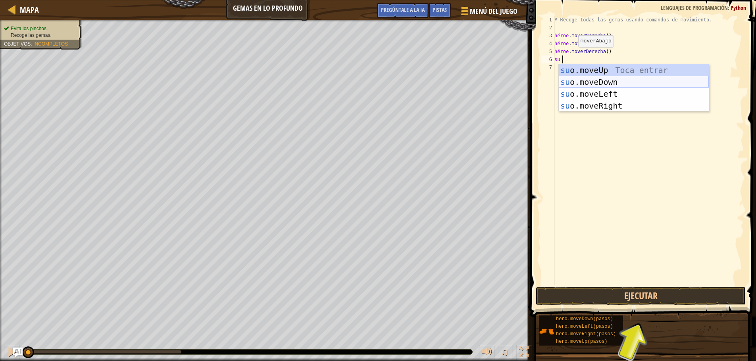
click at [601, 86] on div "su o.moveUp Toca entrar su o.moveDown Toca Enter su o.moveLeft Toca Enter su o.…" at bounding box center [634, 99] width 150 height 71
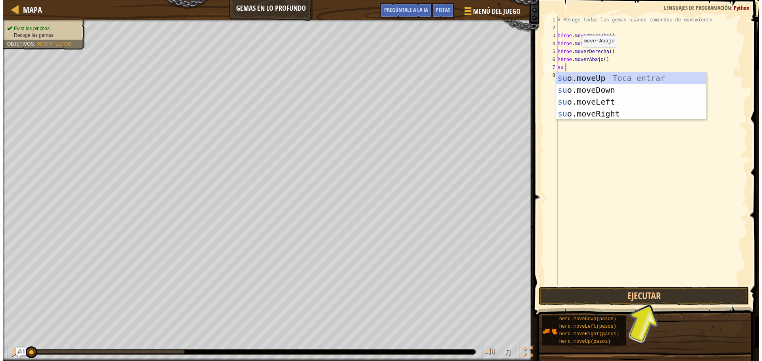
type textarea "hero"
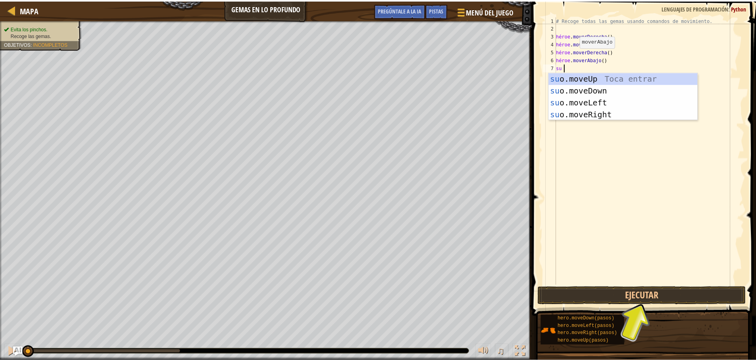
scroll to position [4, 0]
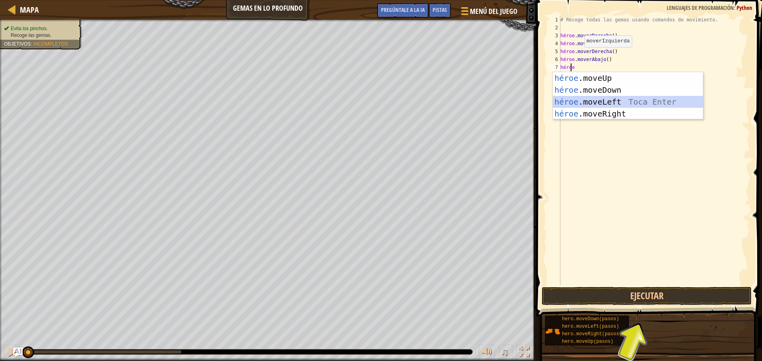
click at [603, 100] on div "héroe .moveUp Toca enter héroe .moveDown Toca Enter héroe .moveLeft [PERSON_NAM…" at bounding box center [628, 107] width 150 height 71
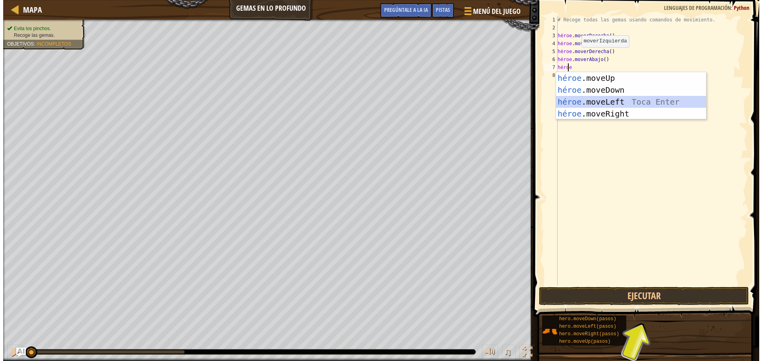
scroll to position [4, 0]
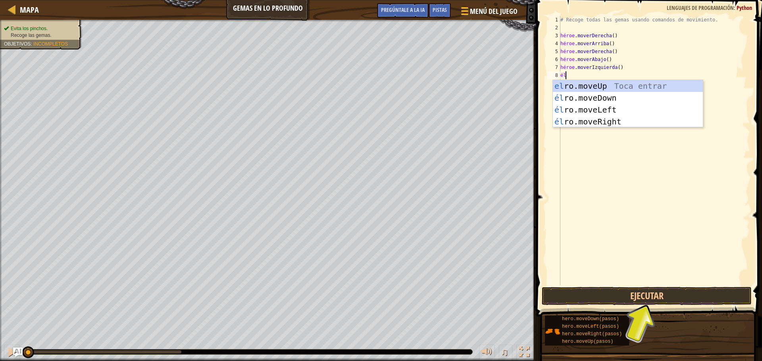
type textarea "her"
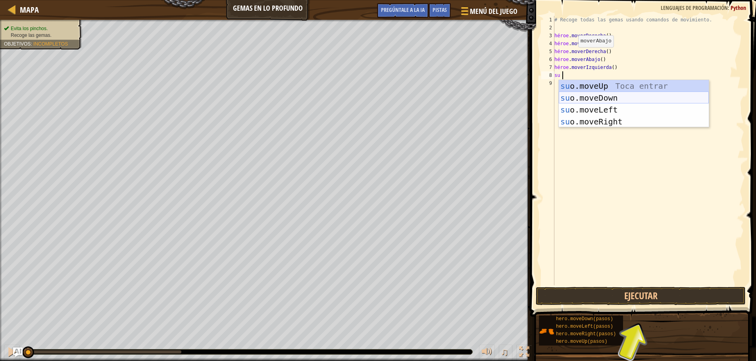
click at [588, 98] on div "su o.moveUp Toca entrar su o.moveDown Toca Enter su o.moveLeft Toca Enter su o.…" at bounding box center [634, 115] width 150 height 71
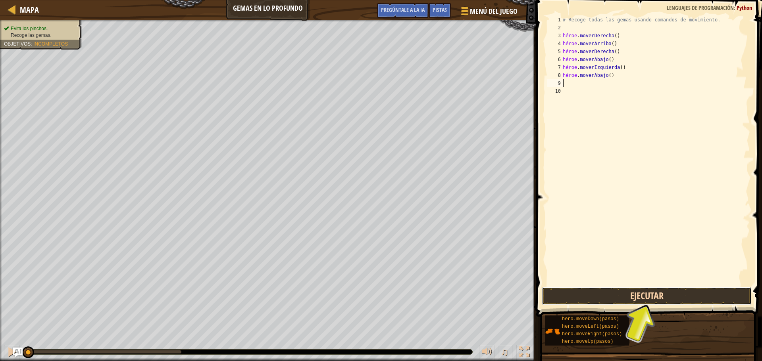
click at [690, 294] on button "Ejecutar" at bounding box center [647, 296] width 210 height 18
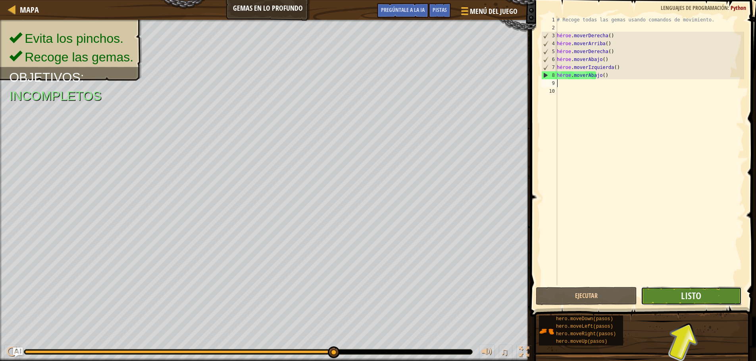
click at [702, 302] on button "Listo" at bounding box center [691, 296] width 101 height 18
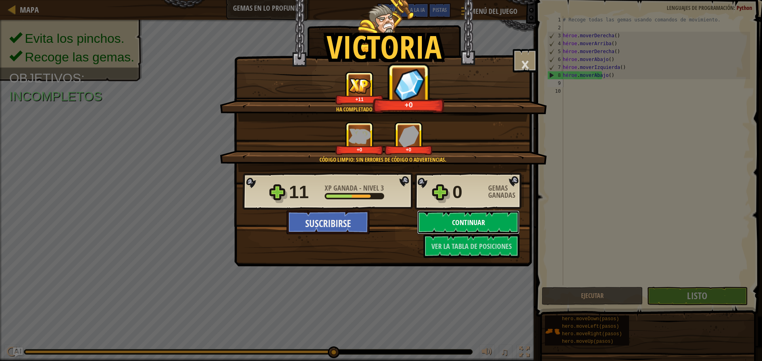
click at [483, 214] on button "Continuar" at bounding box center [468, 223] width 102 height 24
select select "es-419"
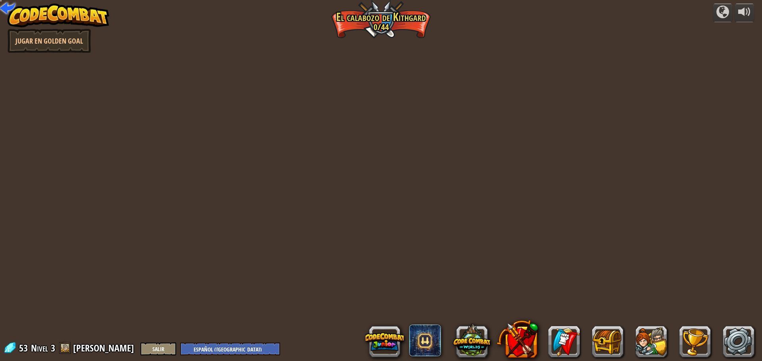
select select "es-419"
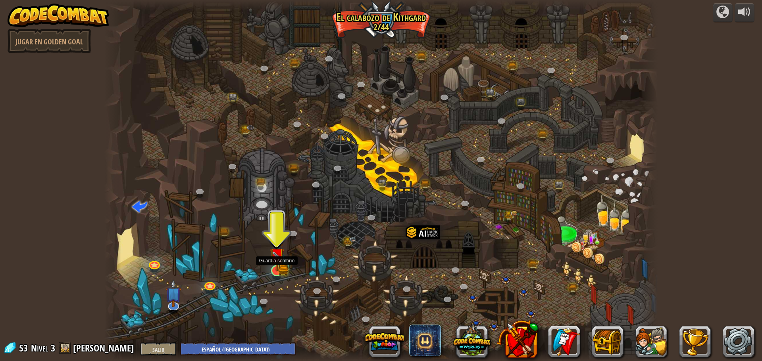
click at [279, 266] on img at bounding box center [276, 256] width 15 height 33
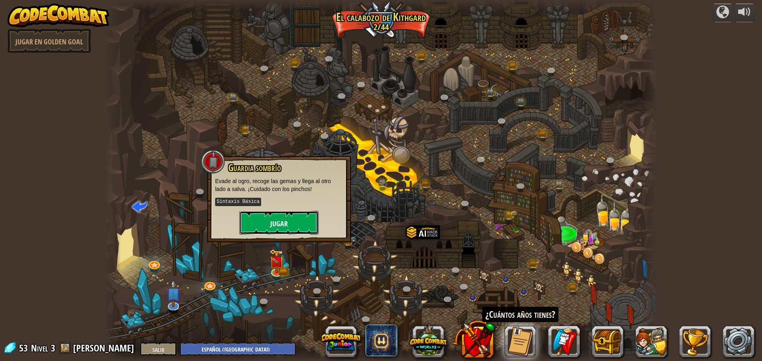
click at [286, 229] on button "Jugar" at bounding box center [278, 223] width 79 height 24
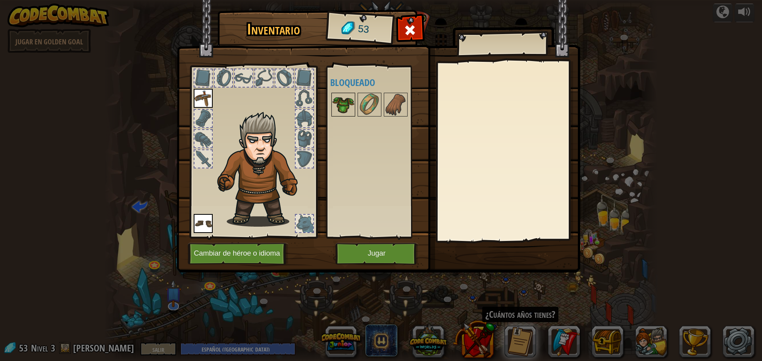
click at [338, 104] on img at bounding box center [343, 105] width 22 height 22
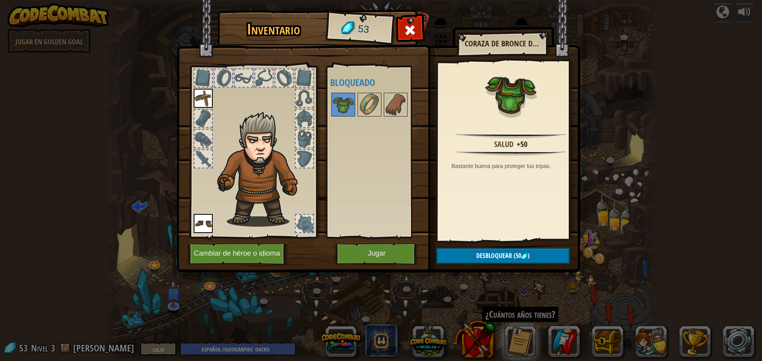
click at [210, 84] on div at bounding box center [202, 77] width 17 height 17
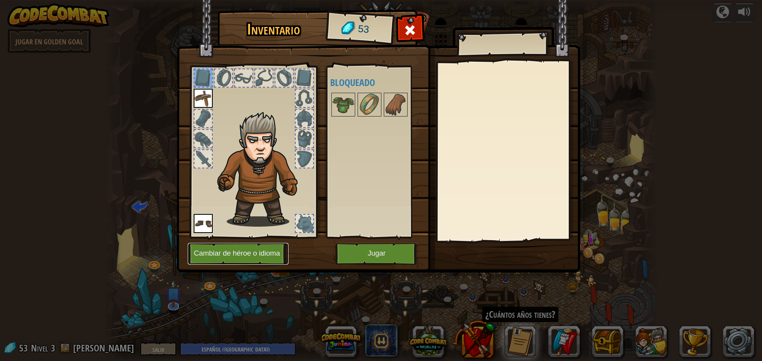
click at [262, 248] on button "Cambiar de héroe o idioma" at bounding box center [238, 254] width 101 height 22
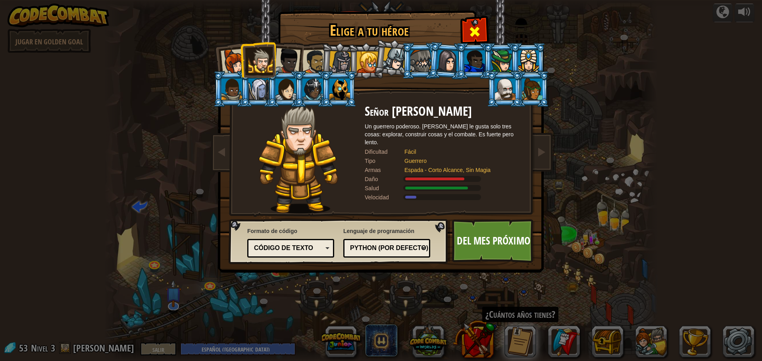
click at [468, 29] on span at bounding box center [474, 31] width 13 height 13
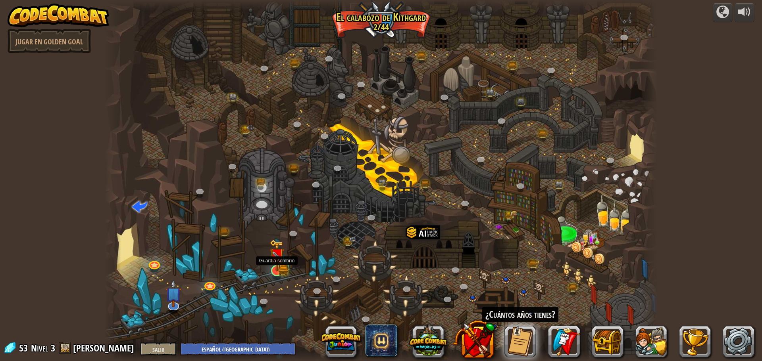
click at [281, 267] on img at bounding box center [276, 256] width 15 height 33
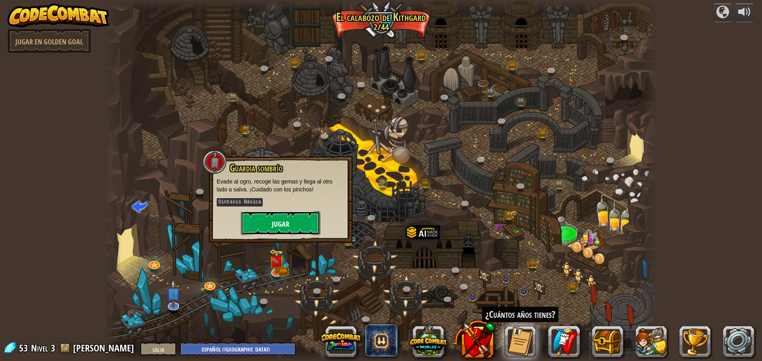
click at [298, 229] on button "Jugar" at bounding box center [280, 223] width 79 height 24
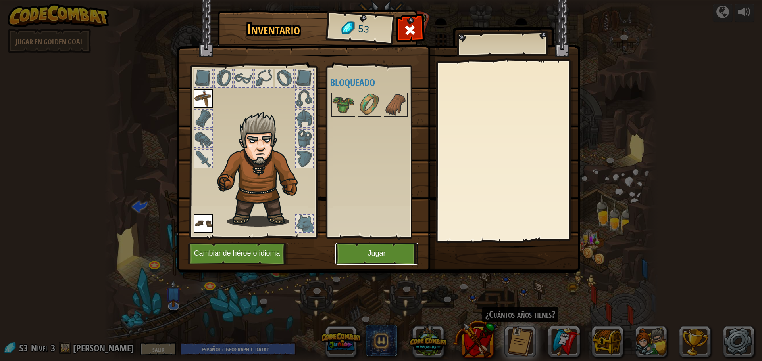
click at [356, 263] on button "Jugar" at bounding box center [376, 254] width 83 height 22
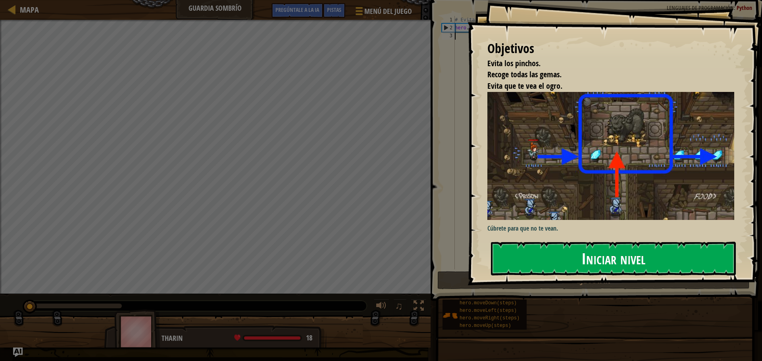
click at [608, 251] on font "Iniciar nivel" at bounding box center [613, 258] width 64 height 21
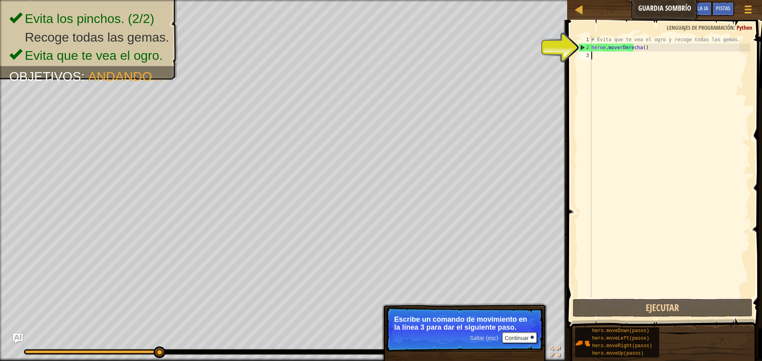
scroll to position [4, 0]
type textarea "her"
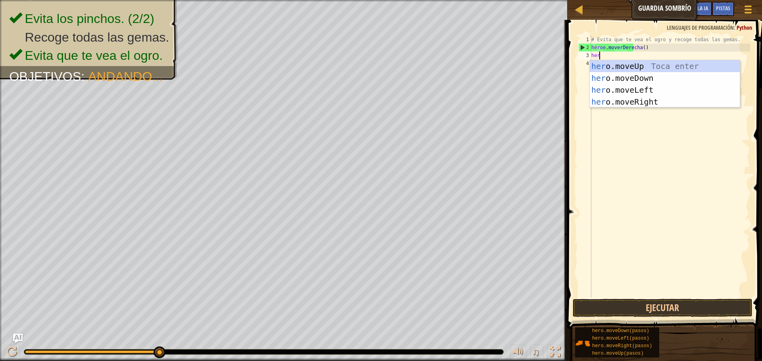
scroll to position [4, 0]
click at [641, 81] on div "su o.moveUp Toca entrar su o.moveDown Toca Enter su o.moveLeft Toca Enter su o.…" at bounding box center [665, 95] width 150 height 71
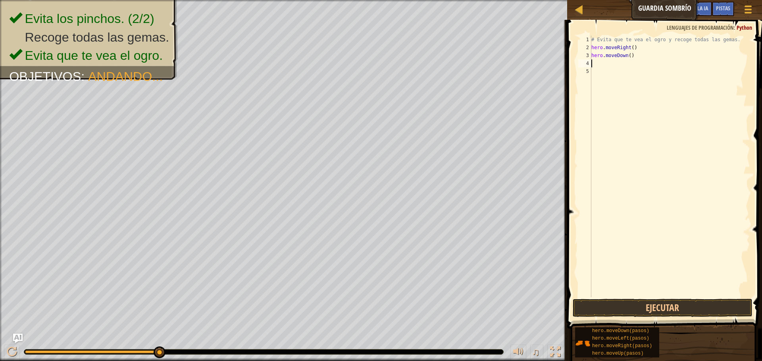
scroll to position [4, 0]
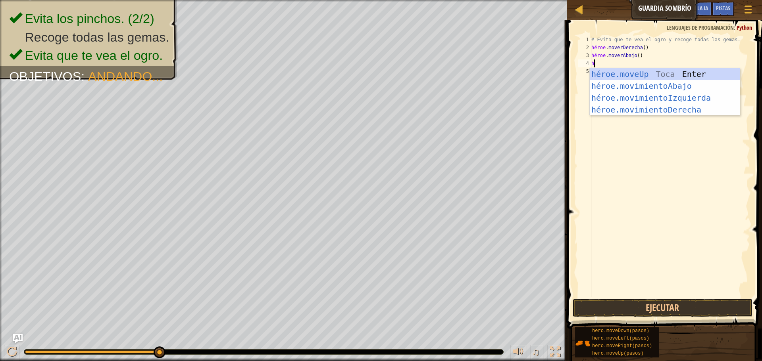
type textarea "he"
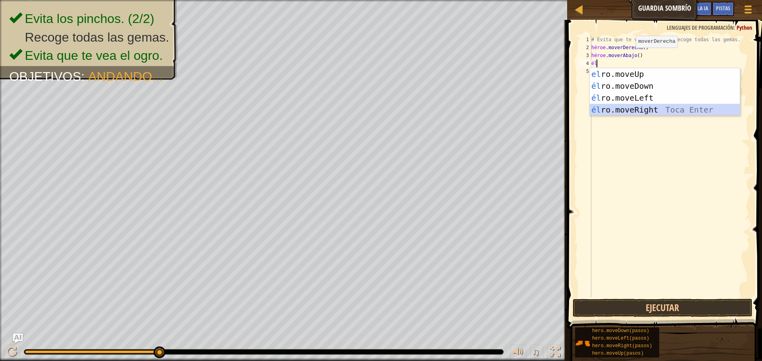
click at [655, 106] on div "el ro.moveUp Toca entrar él ro.moveDown Toca Enter él ro.moveLeft [PERSON_NAME]…" at bounding box center [665, 103] width 150 height 71
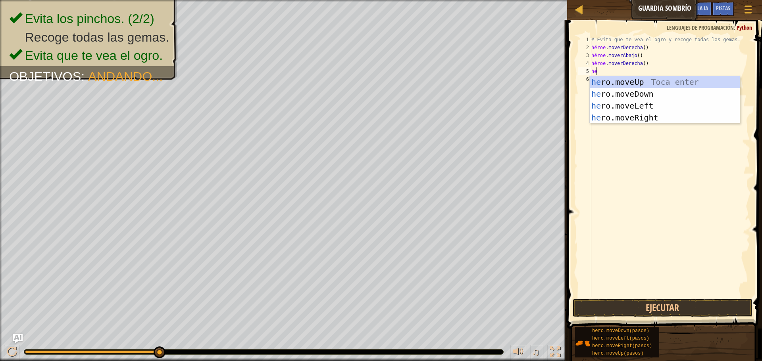
type textarea "her"
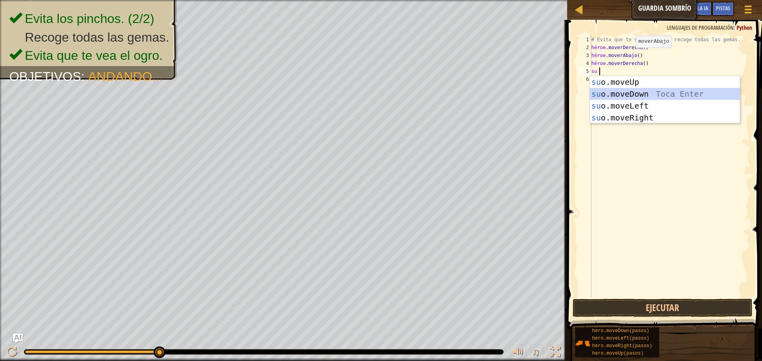
click at [651, 95] on div "su o.moveUp Toca entrar su o.moveDown Toca Enter su o.moveLeft Toca Enter su o.…" at bounding box center [665, 111] width 150 height 71
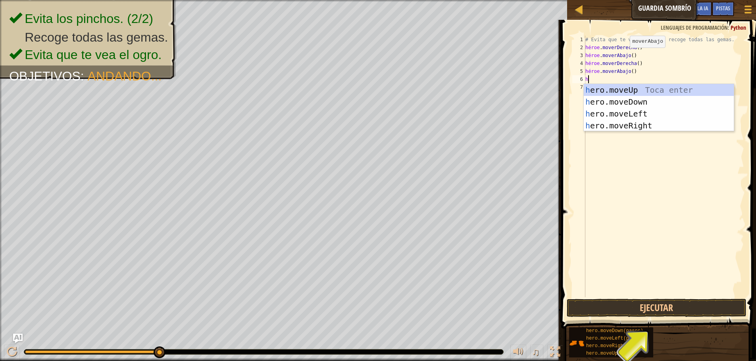
type textarea "he"
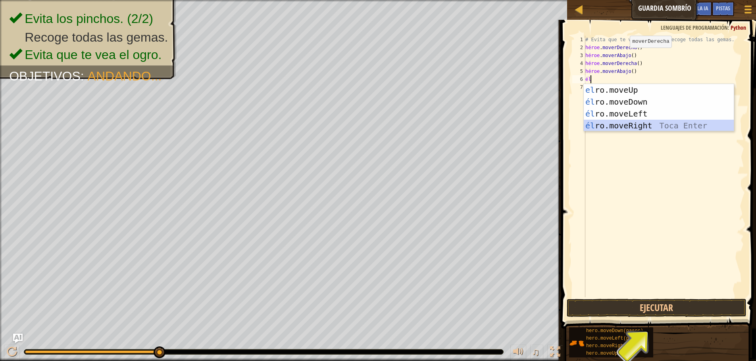
click at [656, 125] on div "el ro.moveUp Toca entrar él ro.moveDown Toca Enter él ro.moveLeft [PERSON_NAME]…" at bounding box center [659, 119] width 150 height 71
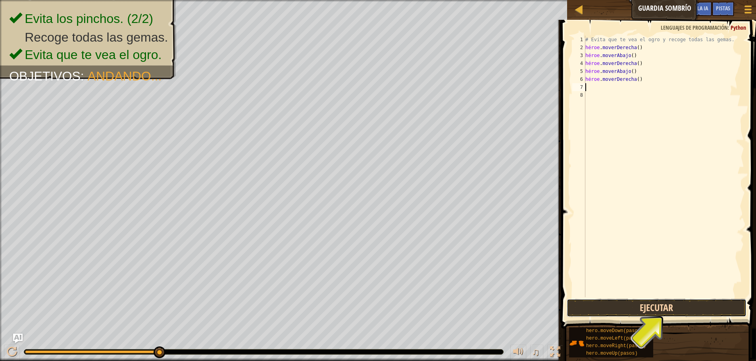
click at [661, 306] on button "Ejecutar" at bounding box center [657, 308] width 180 height 18
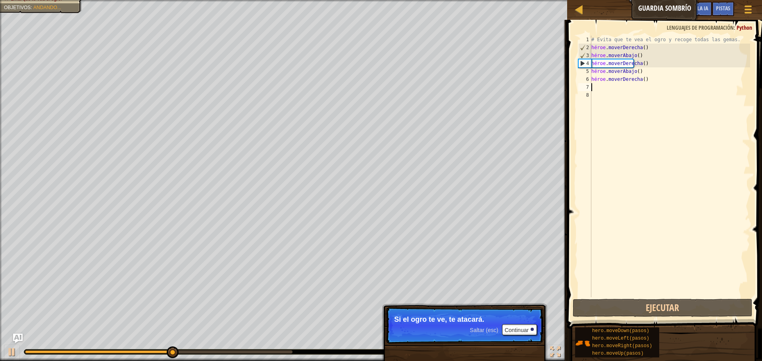
click at [658, 57] on div "# Evita que te vea el ogro y recoge todas las gemas. héroe . moverDerecha ( ) h…" at bounding box center [670, 175] width 160 height 278
click at [658, 56] on div "# Evita que te vea el ogro y recoge todas las gemas. héroe . moverDerecha ( ) h…" at bounding box center [670, 175] width 160 height 278
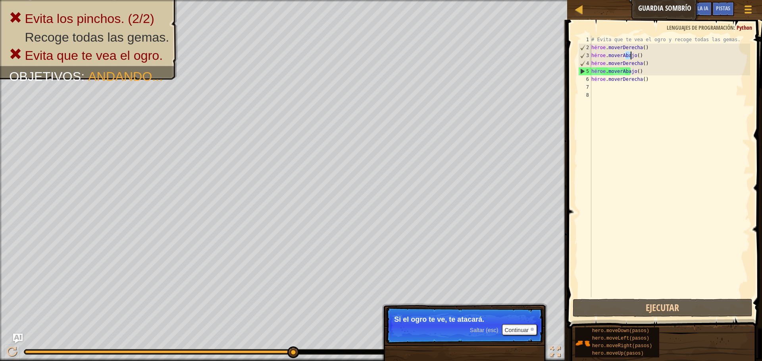
click at [638, 55] on div "# Evita que te vea el ogro y recoge todas las gemas. héroe . moverDerecha ( ) h…" at bounding box center [670, 167] width 160 height 262
click at [640, 55] on div "# Evita que te vea el ogro y recoge todas las gemas. héroe . moverDerecha ( ) h…" at bounding box center [670, 175] width 160 height 278
type textarea "hero.moveDown() hero.moveRight()"
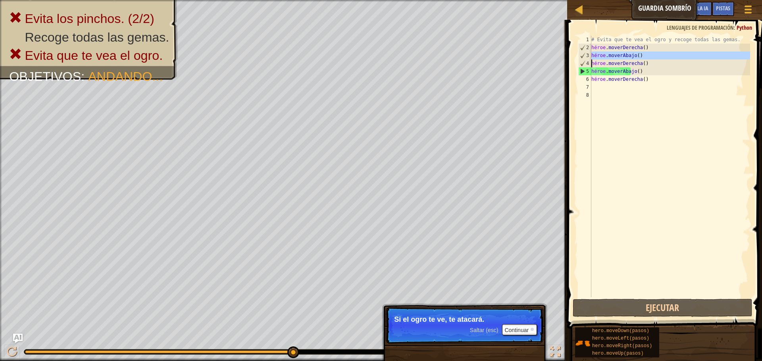
click at [640, 55] on div "# Evita que te vea el ogro y recoge todas las gemas. héroe . moverDerecha ( ) h…" at bounding box center [670, 175] width 160 height 278
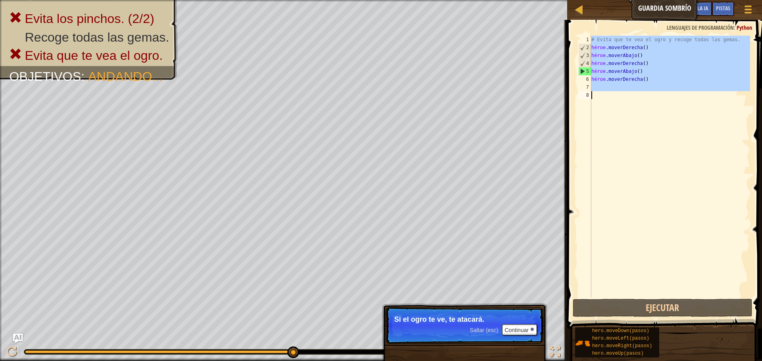
click at [641, 107] on div "# Evita que te vea el ogro y recoge todas las gemas. héroe . moverDerecha ( ) h…" at bounding box center [670, 167] width 160 height 262
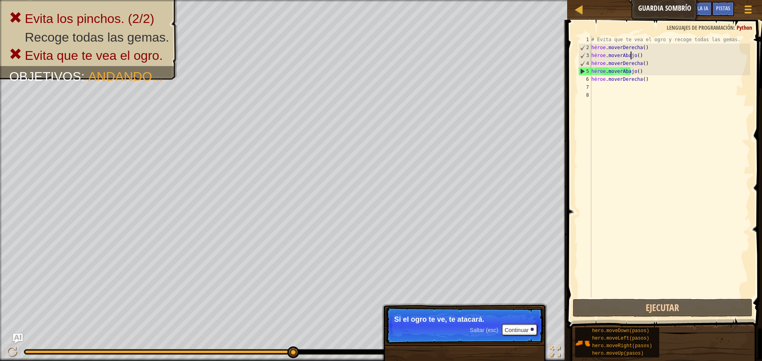
click at [640, 54] on div "# Evita que te vea el ogro y recoge todas las gemas. héroe . moverDerecha ( ) h…" at bounding box center [670, 175] width 160 height 278
click at [640, 54] on div "# Evita que te vea el ogro y recoge todas las gemas. héroe . moverDerecha ( ) h…" at bounding box center [670, 167] width 160 height 262
click at [640, 54] on div "# Evita que te vea el ogro y recoge todas las gemas. héroe . moverDerecha ( ) h…" at bounding box center [670, 175] width 160 height 278
click at [647, 54] on div "# Evita que te vea el ogro y recoge todas las gemas. héroe . moverDerecha ( ) h…" at bounding box center [670, 167] width 160 height 262
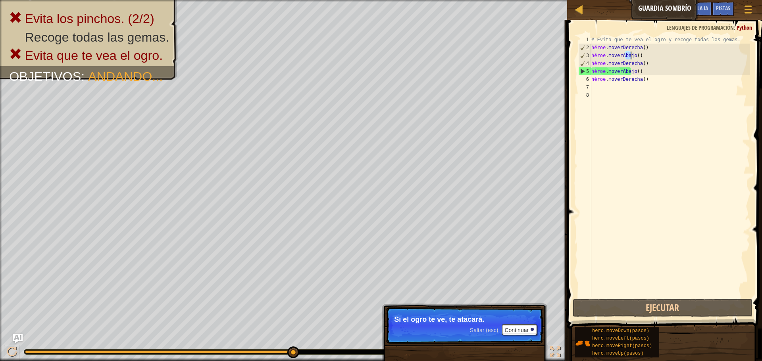
click at [647, 54] on div "# Evita que te vea el ogro y recoge todas las gemas. héroe . moverDerecha ( ) h…" at bounding box center [670, 175] width 160 height 278
click at [654, 56] on div "# Evita que te vea el ogro y recoge todas las gemas. héroe . moverDerecha ( ) h…" at bounding box center [670, 167] width 160 height 262
click at [654, 56] on div "# Evita que te vea el ogro y recoge todas las gemas. héroe . moverDerecha ( ) h…" at bounding box center [670, 175] width 160 height 278
click at [616, 56] on div "# Evita que te vea el ogro y recoge todas las gemas. héroe . moverDerecha ( ) h…" at bounding box center [670, 175] width 160 height 278
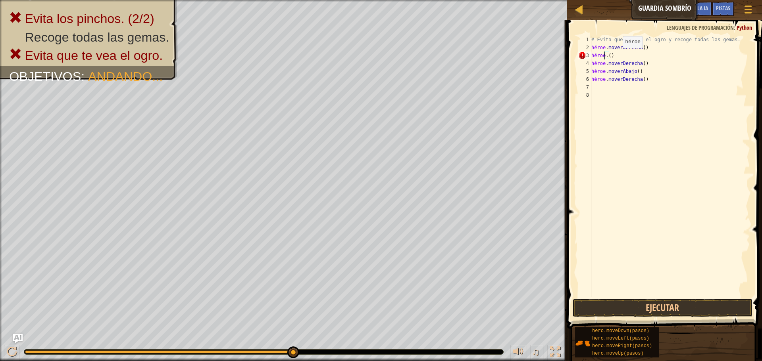
click at [616, 56] on div "# Evita que te vea el ogro y recoge todas las gemas. héroe . moverDerecha ( ) h…" at bounding box center [670, 175] width 160 height 278
type textarea "h"
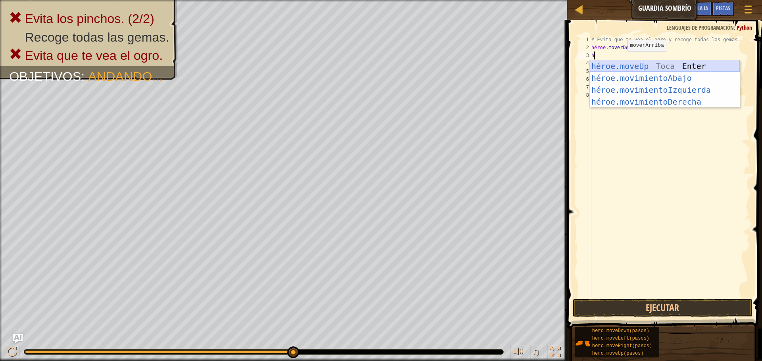
click at [664, 66] on div "héroe.moveUp Toca Enter héroe.movimientoAbajo ​ Toca Enter héroe.movimientoIzqu…" at bounding box center [665, 95] width 150 height 71
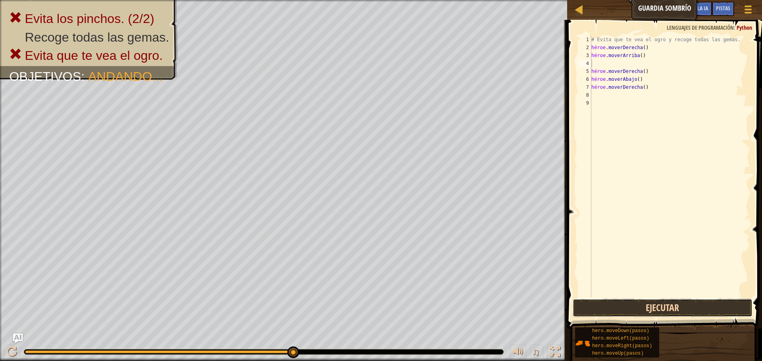
click at [667, 305] on button "Ejecutar" at bounding box center [663, 308] width 180 height 18
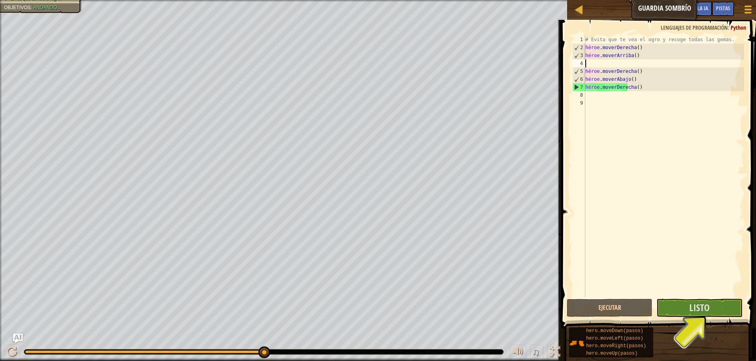
click at [633, 211] on div "# Evita que te vea el ogro y recoge todas las gemas. héroe . moverDerecha ( ) h…" at bounding box center [664, 175] width 160 height 278
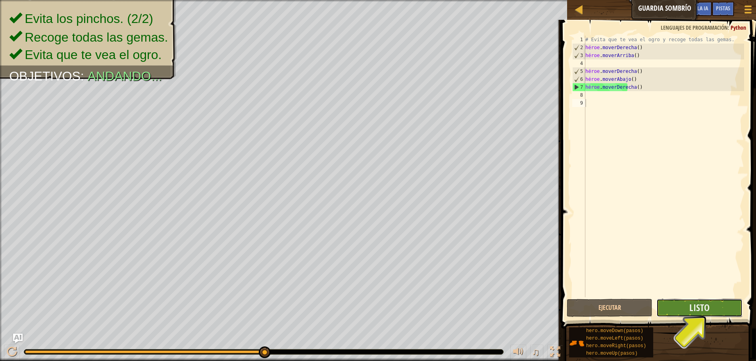
click at [696, 316] on button "Listo" at bounding box center [699, 308] width 86 height 18
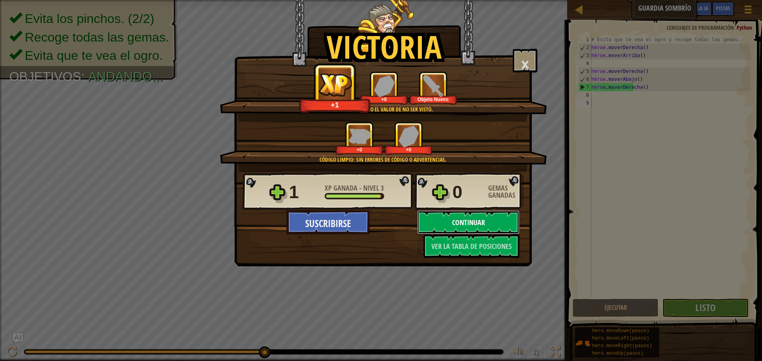
click at [443, 230] on button "Continuar" at bounding box center [468, 223] width 102 height 24
select select "es-419"
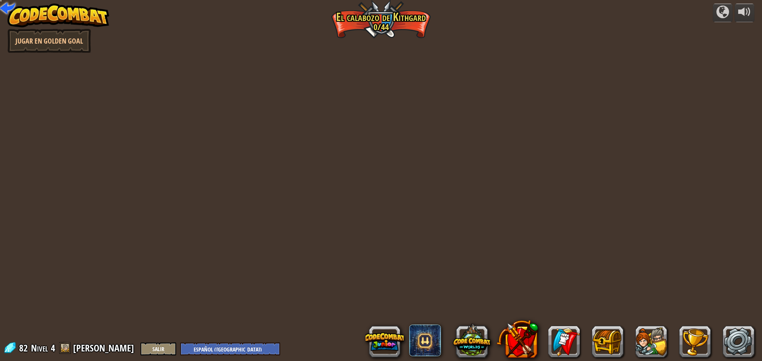
select select "es-419"
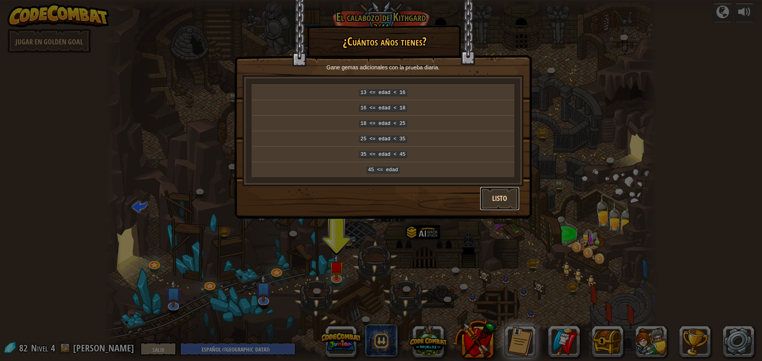
click at [502, 196] on font "Listo" at bounding box center [499, 199] width 15 height 10
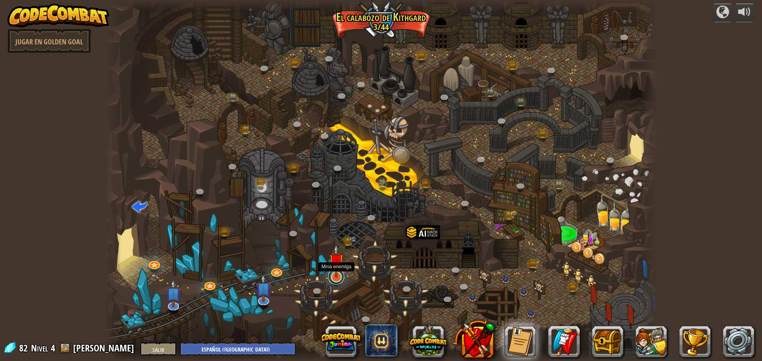
click at [335, 280] on link at bounding box center [336, 277] width 16 height 16
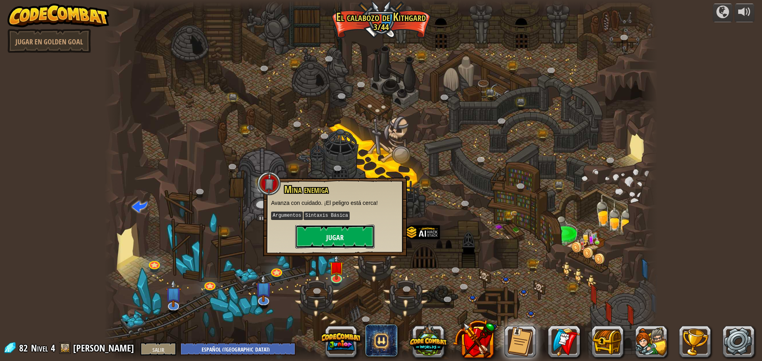
click at [356, 242] on button "Jugar" at bounding box center [334, 237] width 79 height 24
